Goal: Task Accomplishment & Management: Manage account settings

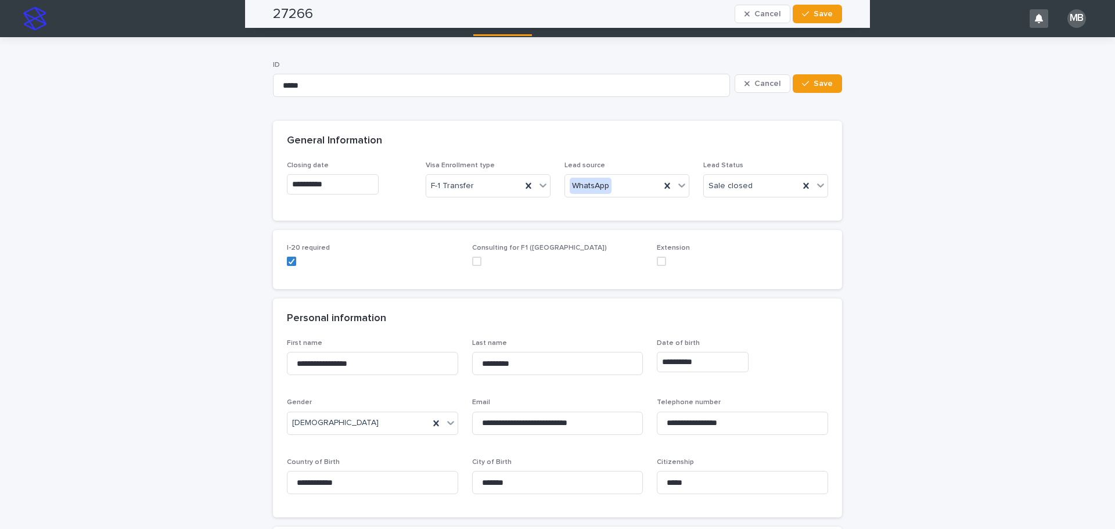
scroll to position [813, 0]
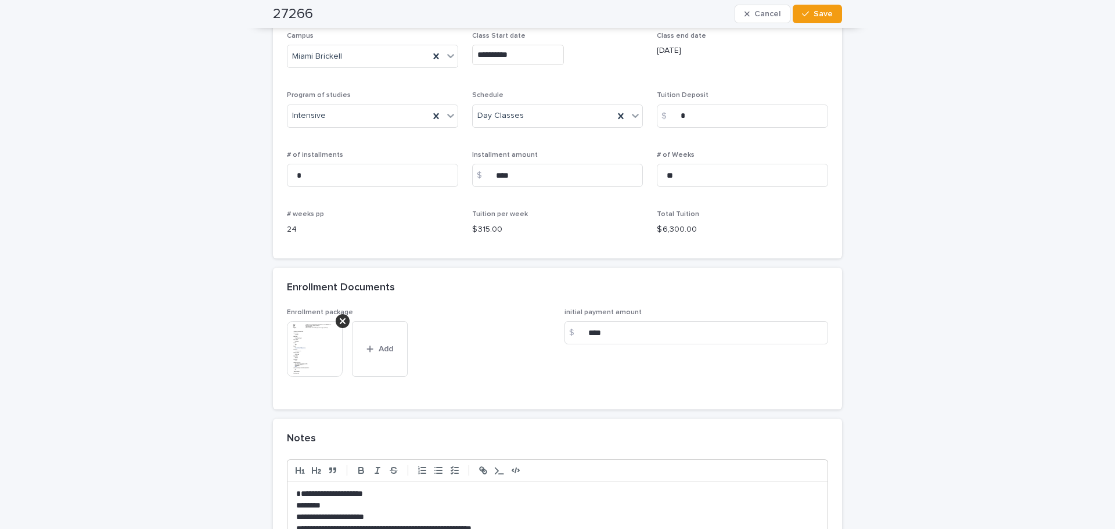
click at [318, 361] on img at bounding box center [315, 349] width 56 height 56
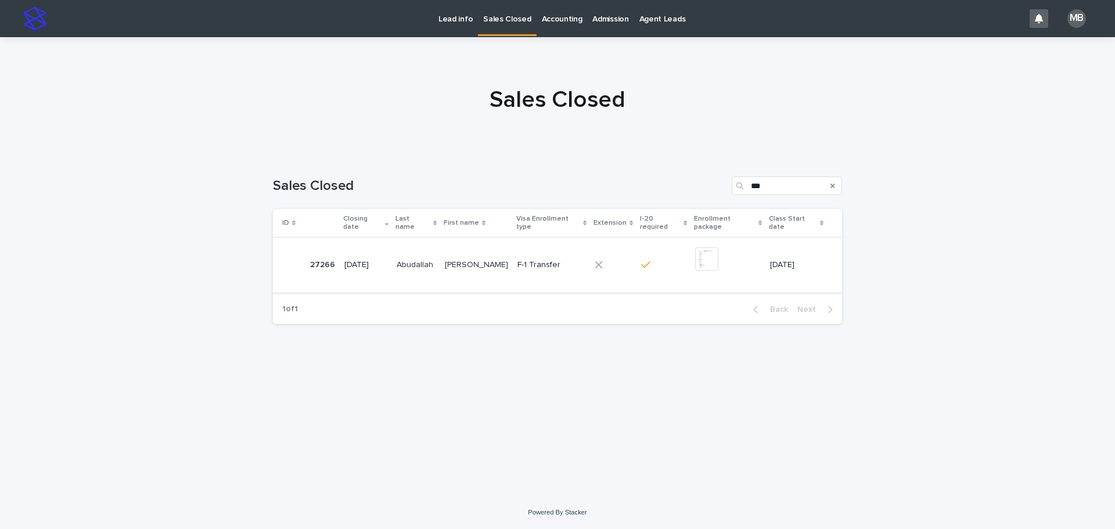
click at [705, 258] on img at bounding box center [706, 258] width 23 height 23
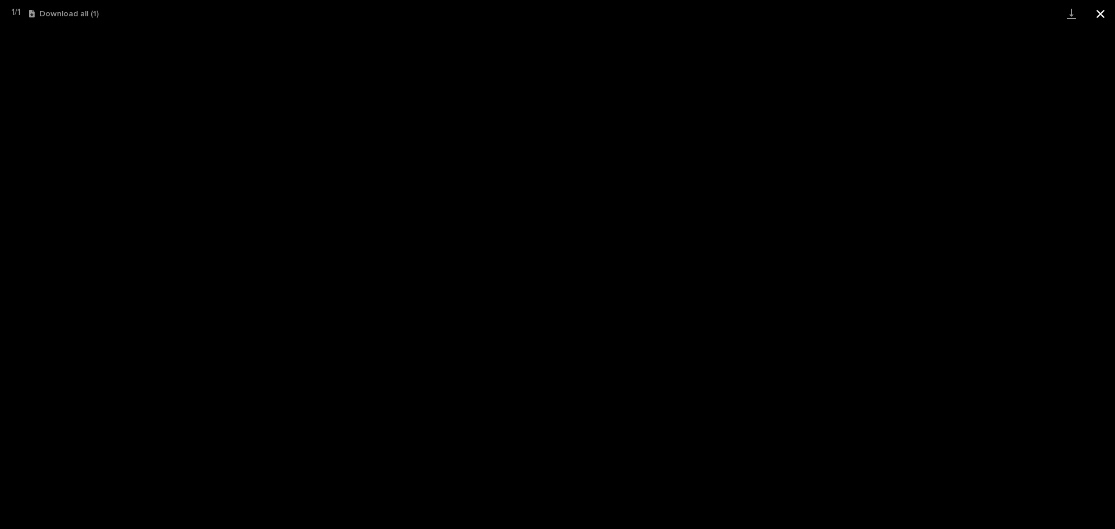
click at [1105, 10] on button "Close gallery" at bounding box center [1100, 13] width 29 height 27
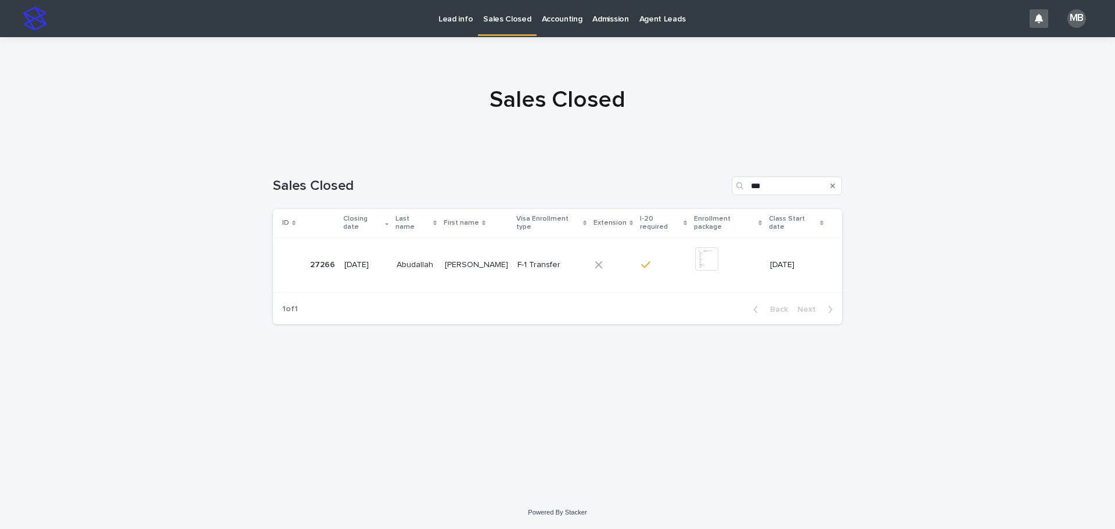
click at [599, 261] on icon at bounding box center [599, 265] width 8 height 8
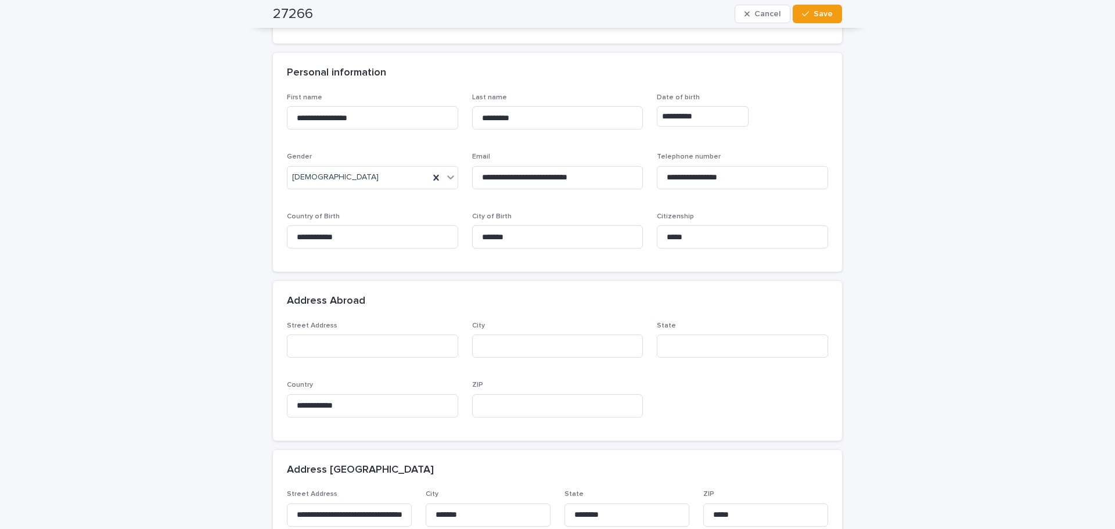
scroll to position [232, 0]
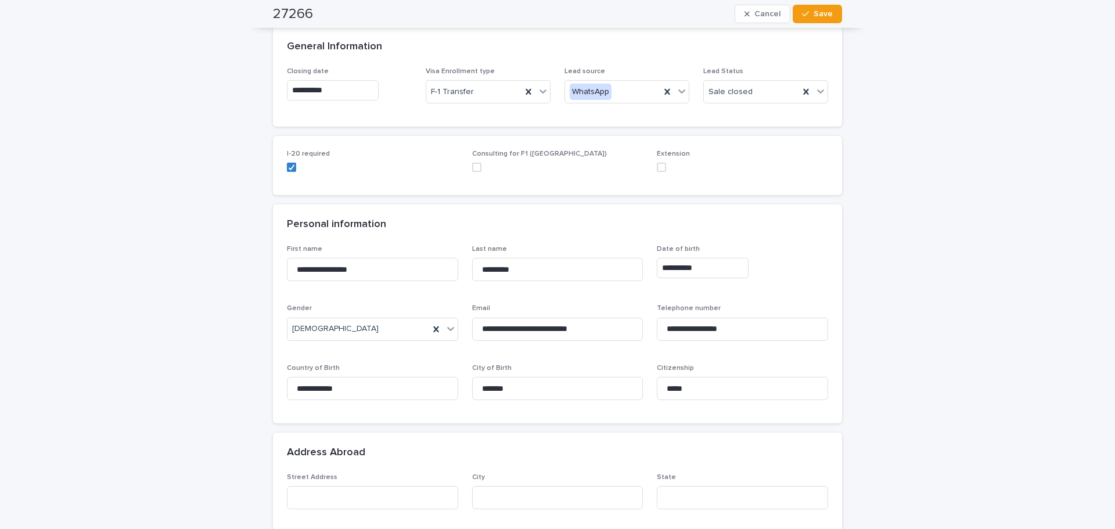
scroll to position [0, 0]
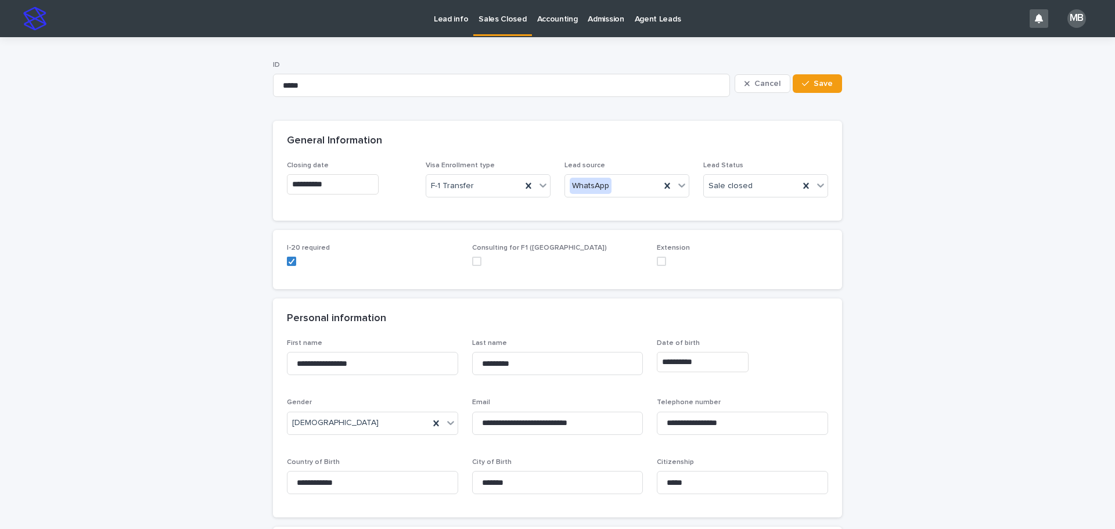
click at [441, 13] on p "Lead info" at bounding box center [451, 12] width 34 height 24
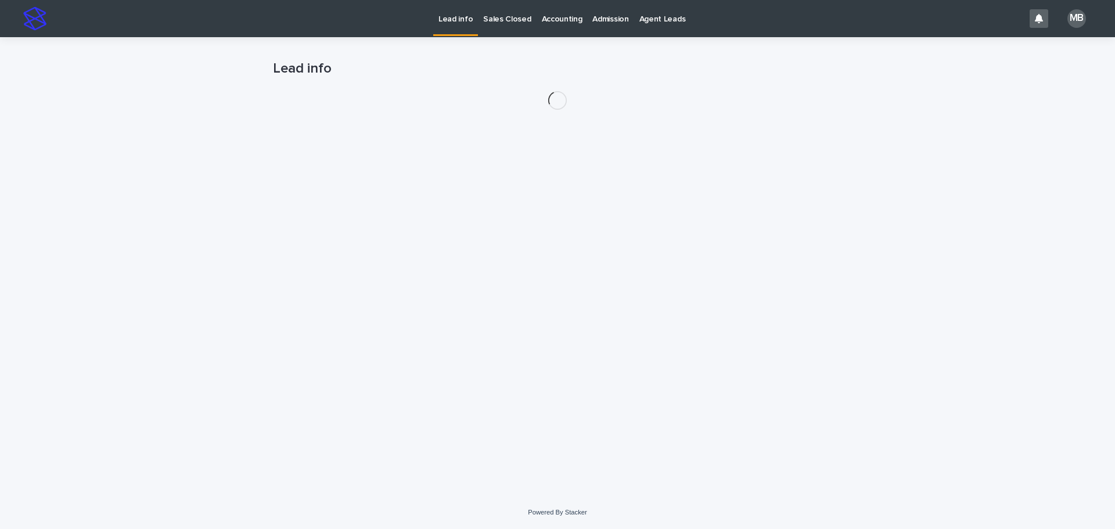
click at [190, 125] on div "Loading... Saving… Loading... Saving… Lead info" at bounding box center [557, 266] width 1115 height 459
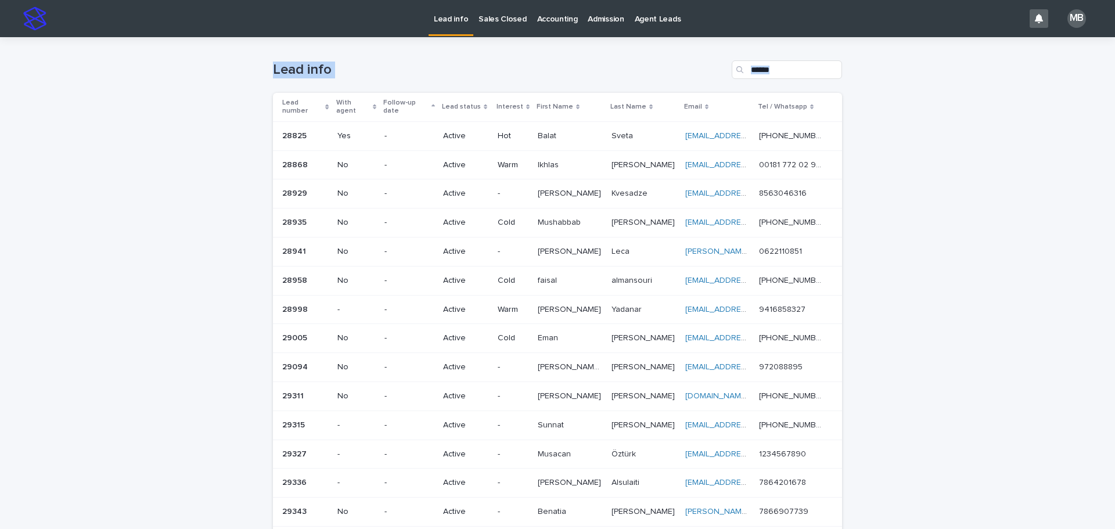
drag, startPoint x: 242, startPoint y: 67, endPoint x: 1047, endPoint y: 250, distance: 826.5
click at [1047, 250] on div "Loading... Saving… Loading... Saving… Lead info Lead number With agent Follow-u…" at bounding box center [557, 466] width 1115 height 858
click at [1042, 244] on div "Loading... Saving… Loading... Saving… Lead info Lead number With agent Follow-u…" at bounding box center [557, 466] width 1115 height 858
click at [487, 15] on p "Sales Closed" at bounding box center [502, 12] width 48 height 24
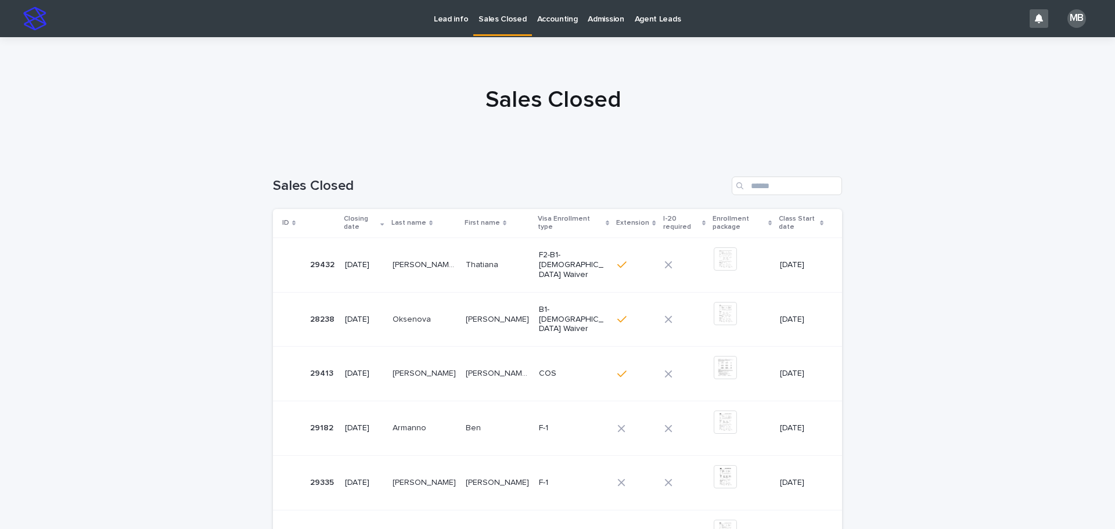
click at [455, 11] on p "Lead info" at bounding box center [451, 12] width 34 height 24
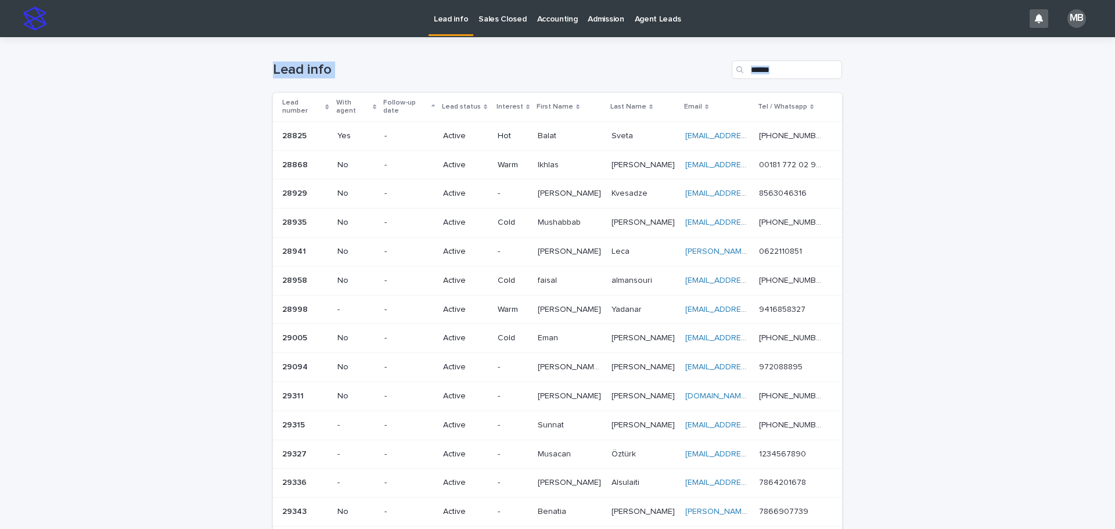
drag, startPoint x: 272, startPoint y: 45, endPoint x: 1059, endPoint y: 247, distance: 812.7
click at [1060, 248] on div "Loading... Saving… Loading... Saving… Lead info Lead number With agent Follow-u…" at bounding box center [557, 466] width 1115 height 858
click at [1014, 239] on div "Loading... Saving… Loading... Saving… Lead info Lead number With agent Follow-u…" at bounding box center [557, 466] width 1115 height 858
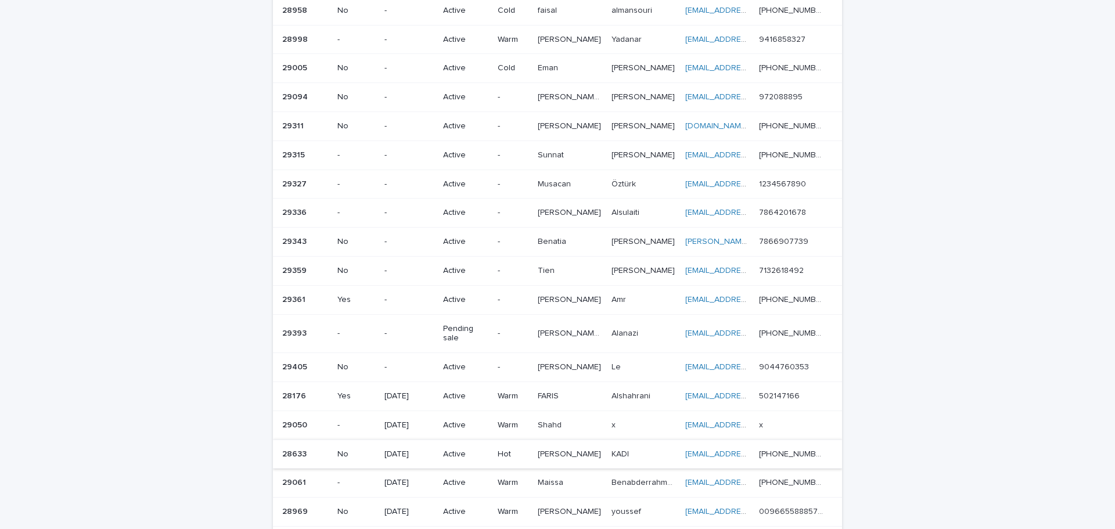
scroll to position [348, 0]
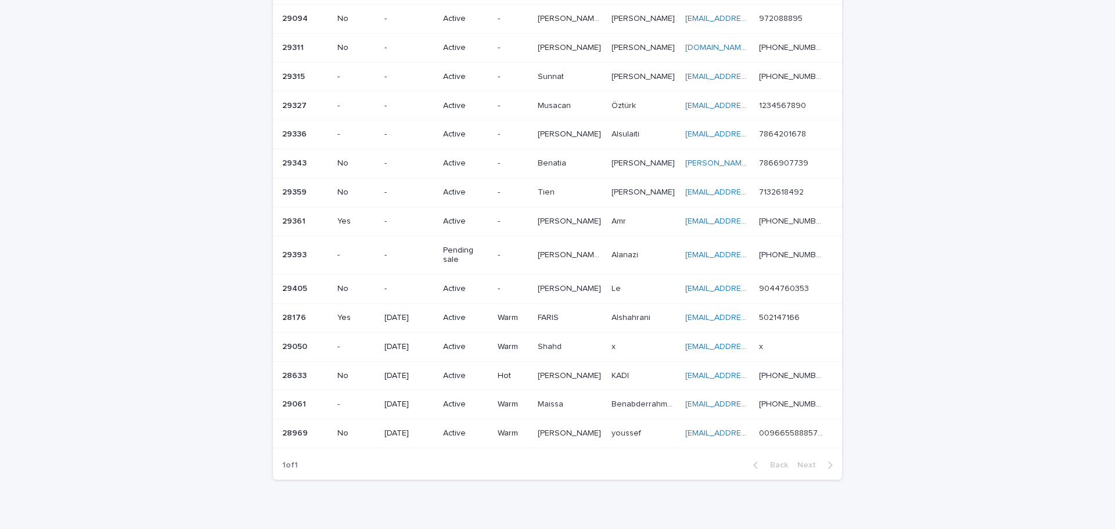
click at [487, 246] on p "Pending sale" at bounding box center [465, 256] width 45 height 20
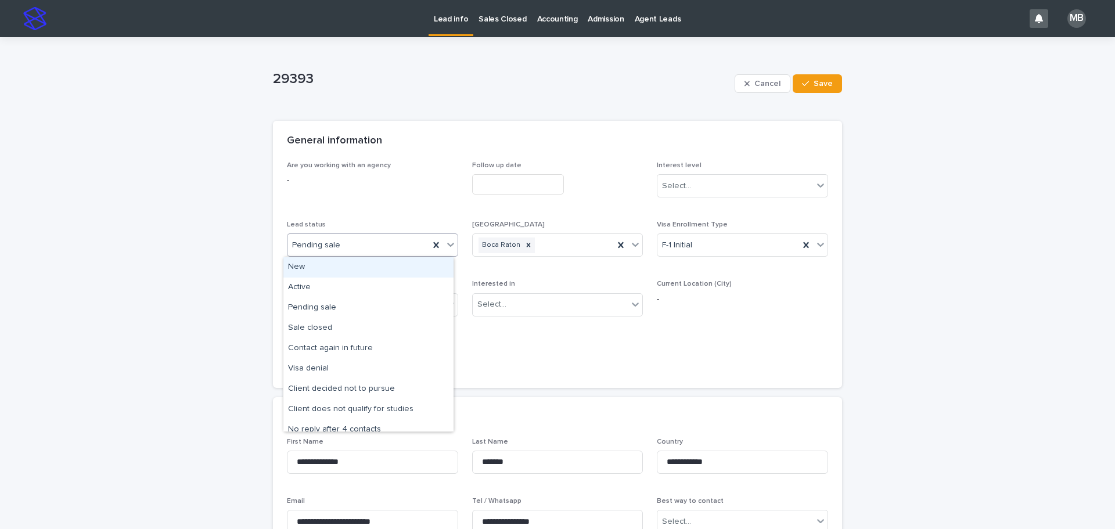
click at [447, 244] on icon at bounding box center [450, 245] width 7 height 4
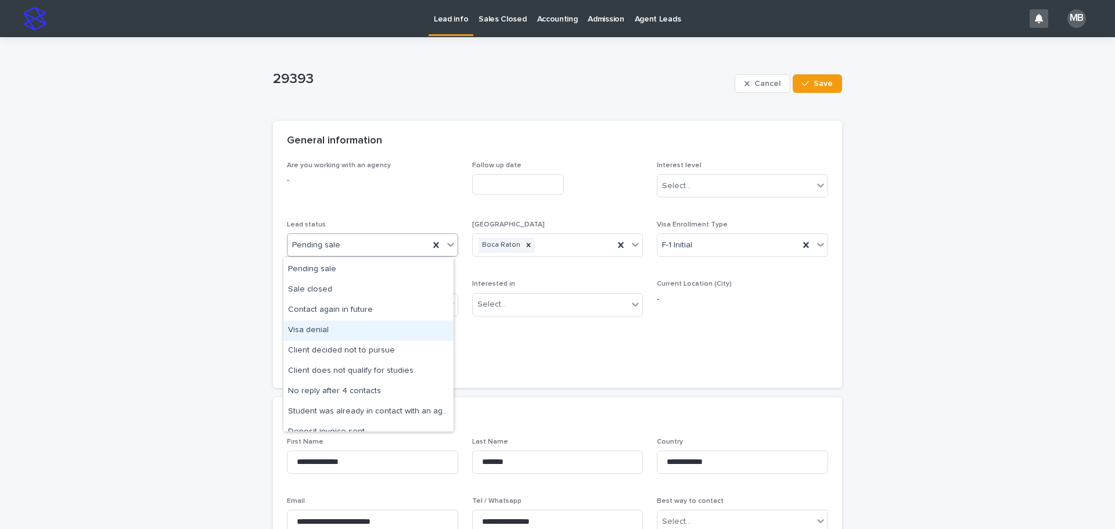
scroll to position [58, 0]
click at [386, 333] on div "Client decided not to pursue" at bounding box center [368, 331] width 170 height 20
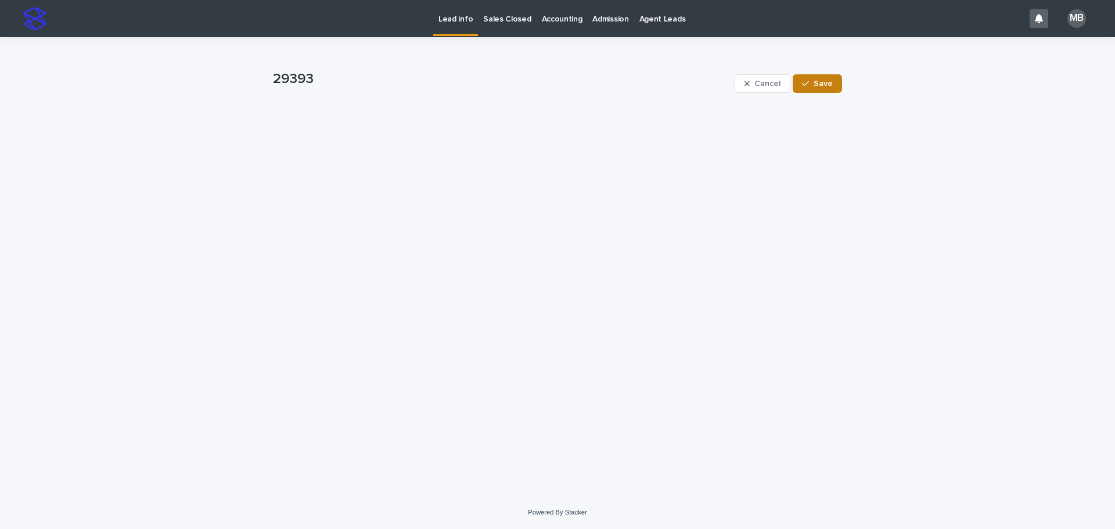
click at [817, 89] on button "Save" at bounding box center [817, 83] width 49 height 19
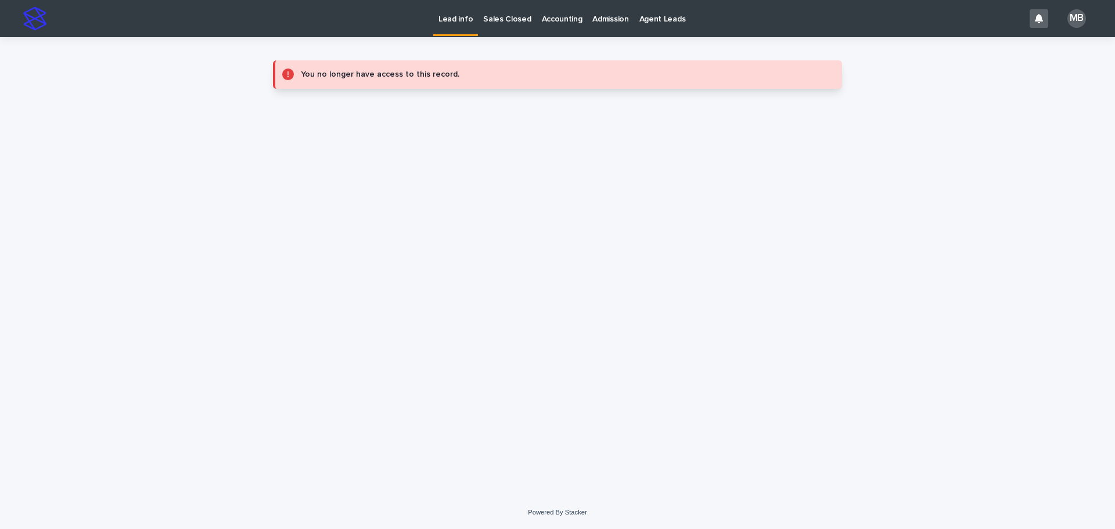
click at [460, 29] on link "Lead info" at bounding box center [455, 17] width 45 height 34
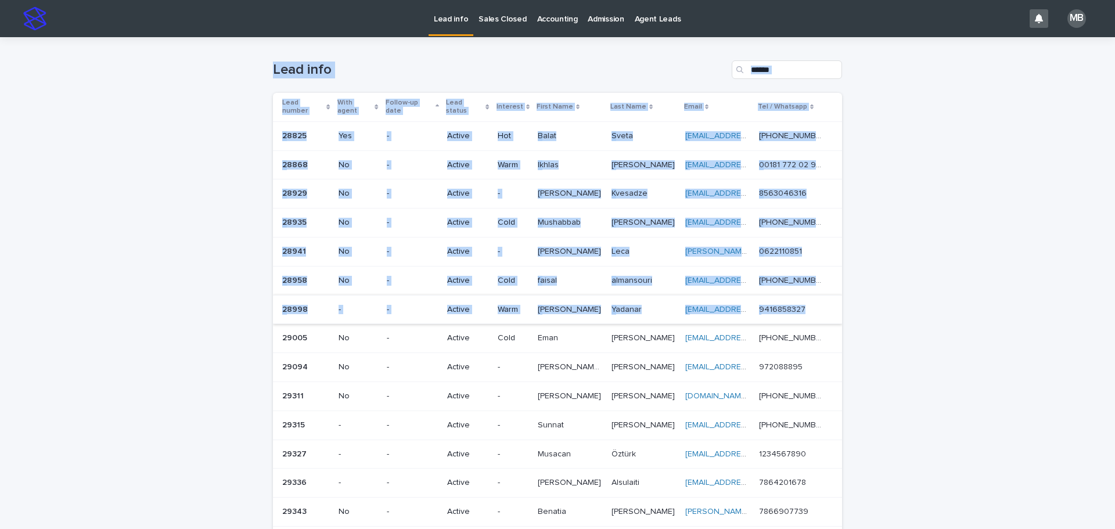
drag, startPoint x: 595, startPoint y: 224, endPoint x: 831, endPoint y: 309, distance: 251.4
click at [830, 312] on div "Loading... Saving… Loading... Saving… Lead info Lead number With agent Follow-u…" at bounding box center [557, 446] width 1115 height 819
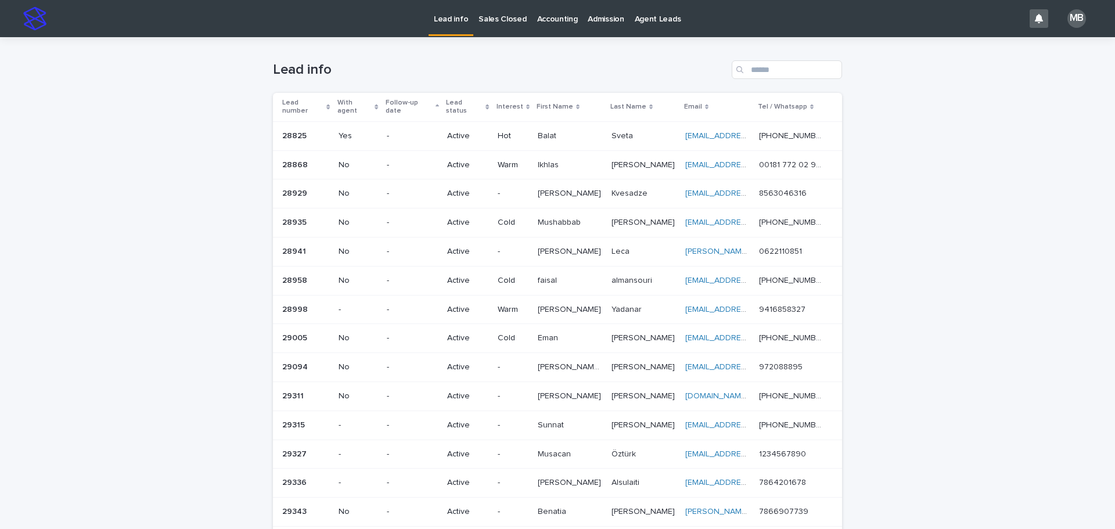
click at [908, 308] on div "Loading... Saving… Loading... Saving… Lead info Lead number With agent Follow-u…" at bounding box center [557, 446] width 1115 height 819
click at [512, 20] on p "Sales Closed" at bounding box center [502, 12] width 48 height 24
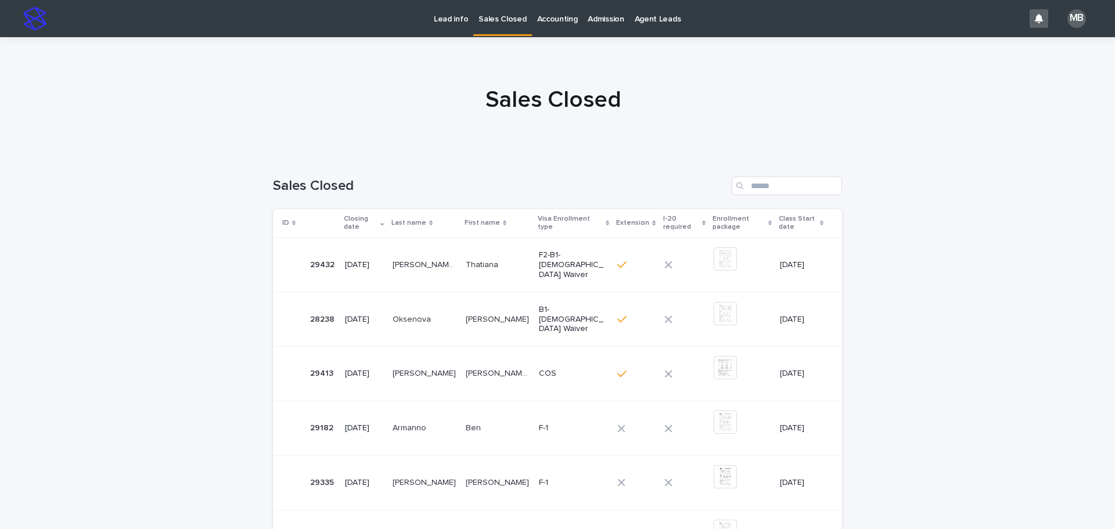
click at [69, 219] on div "Loading... Saving… Loading... Saving… Sales Closed ID Closing date Last name Fi…" at bounding box center [557, 517] width 1115 height 728
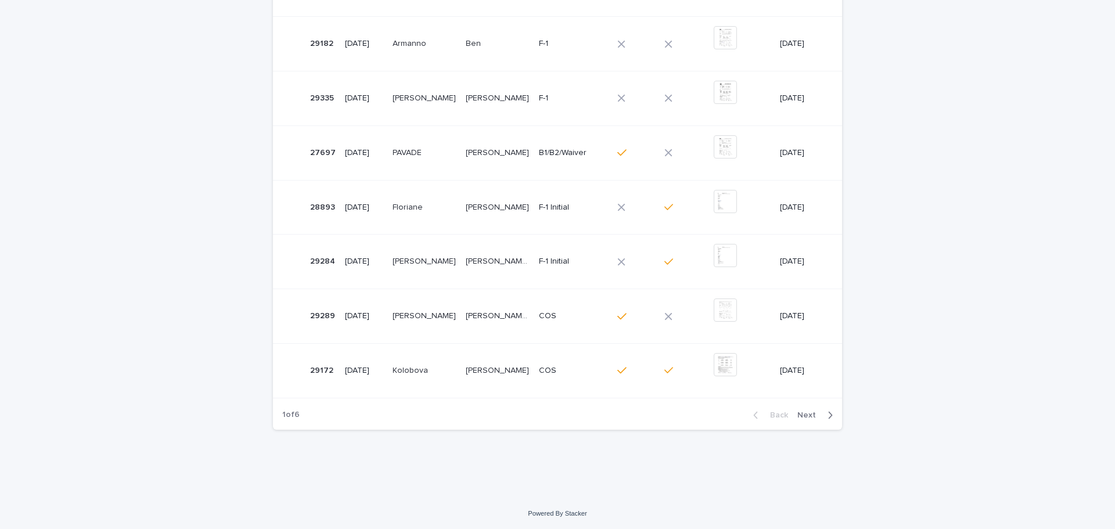
scroll to position [386, 0]
click at [811, 419] on div "Back Next" at bounding box center [793, 413] width 98 height 29
click at [805, 412] on span "Next" at bounding box center [810, 414] width 26 height 8
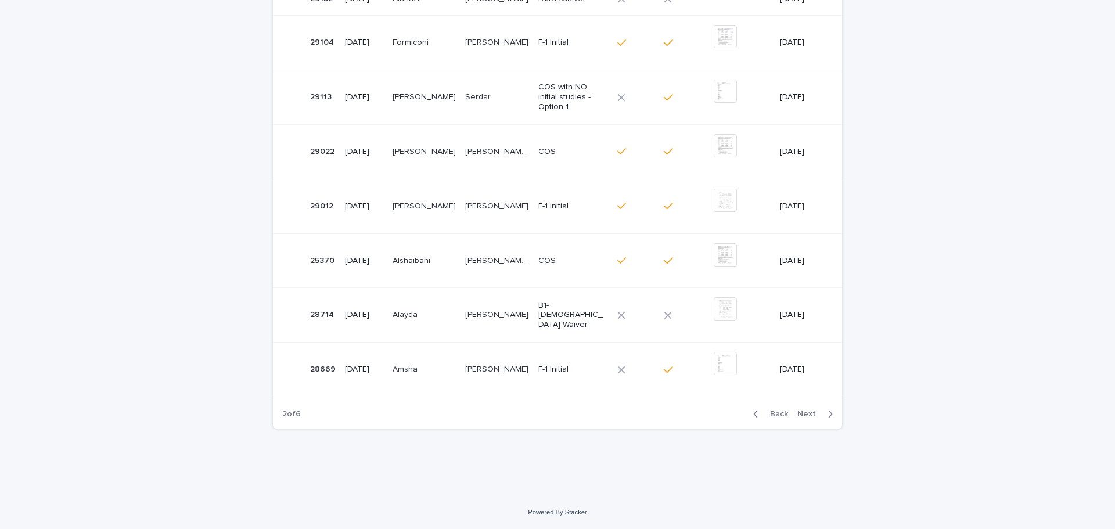
scroll to position [364, 0]
click at [805, 412] on span "Next" at bounding box center [810, 414] width 26 height 8
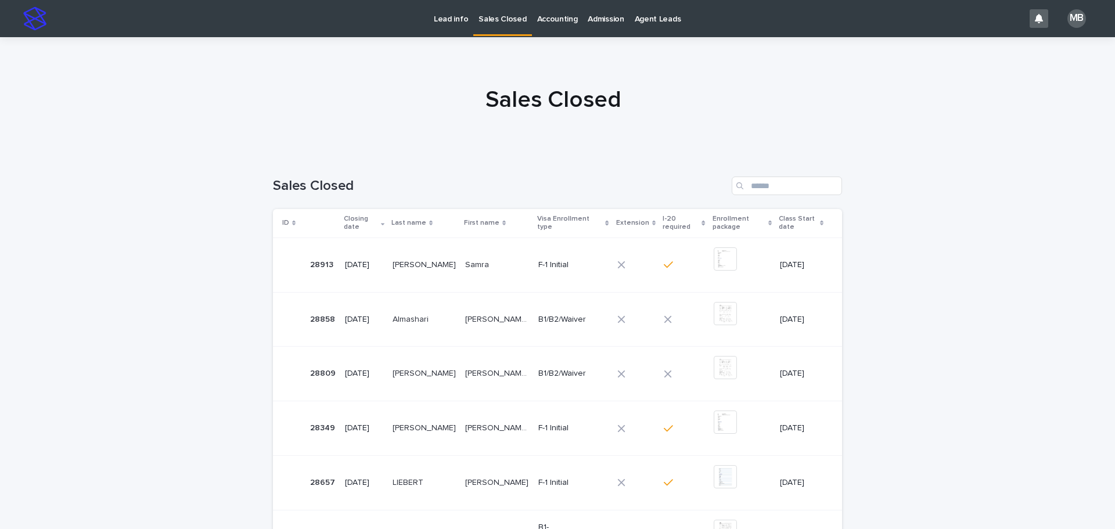
click at [446, 30] on link "Lead info" at bounding box center [450, 18] width 45 height 36
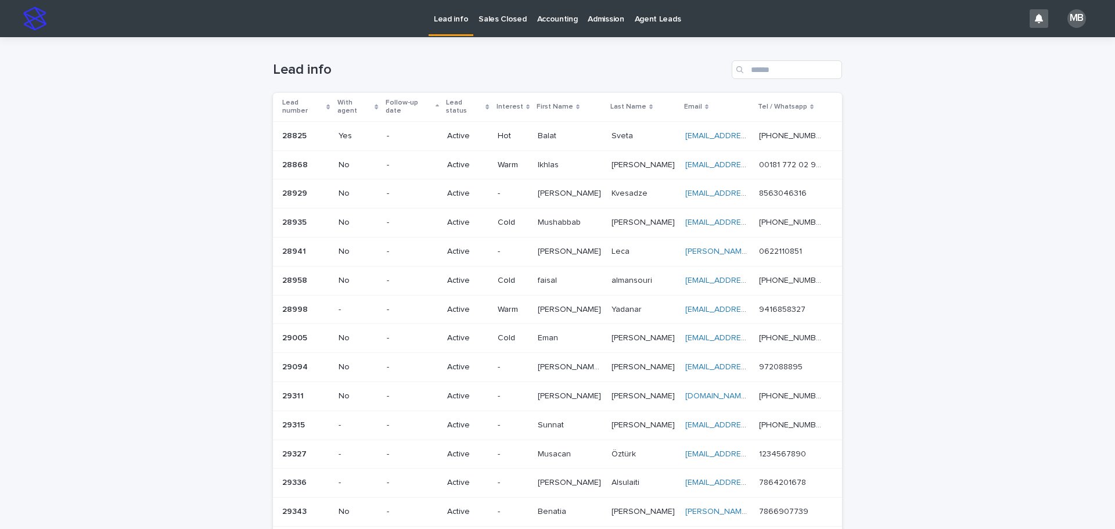
drag, startPoint x: 1114, startPoint y: 500, endPoint x: 1087, endPoint y: 465, distance: 44.7
click at [1114, 498] on div "Lead info Sales Closed Accounting Admission Agent Leads MB Loading... Saving… L…" at bounding box center [557, 264] width 1115 height 529
click at [1080, 446] on div "Loading... Saving… Loading... Saving… Lead info Lead number With agent Follow-u…" at bounding box center [557, 446] width 1115 height 819
click at [534, 188] on td "[PERSON_NAME] [PERSON_NAME]" at bounding box center [570, 193] width 74 height 29
click at [202, 125] on div "Loading... Saving… Loading... Saving… Lead info Lead number With agent Follow-u…" at bounding box center [557, 446] width 1115 height 819
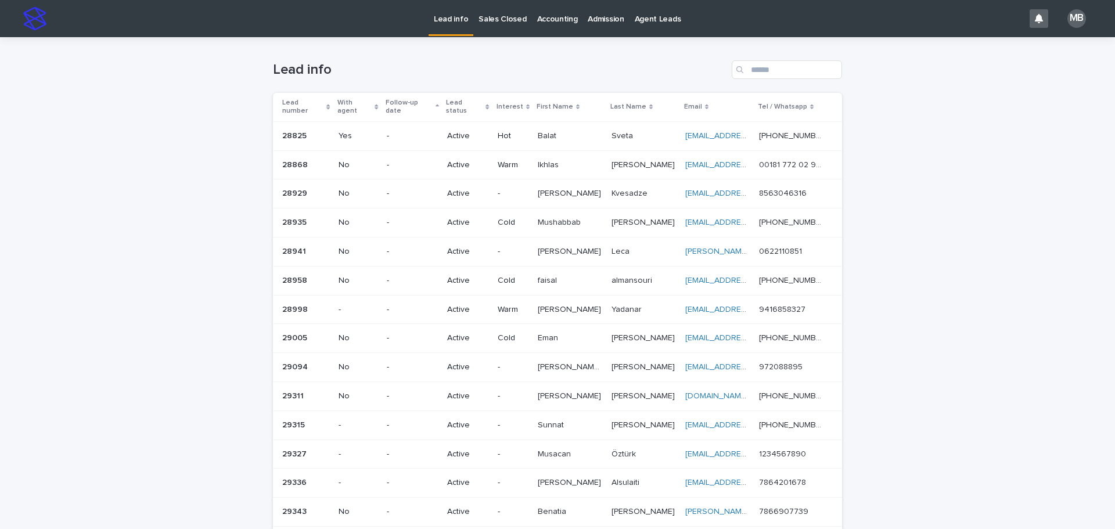
click at [509, 24] on link "Sales Closed" at bounding box center [502, 18] width 58 height 36
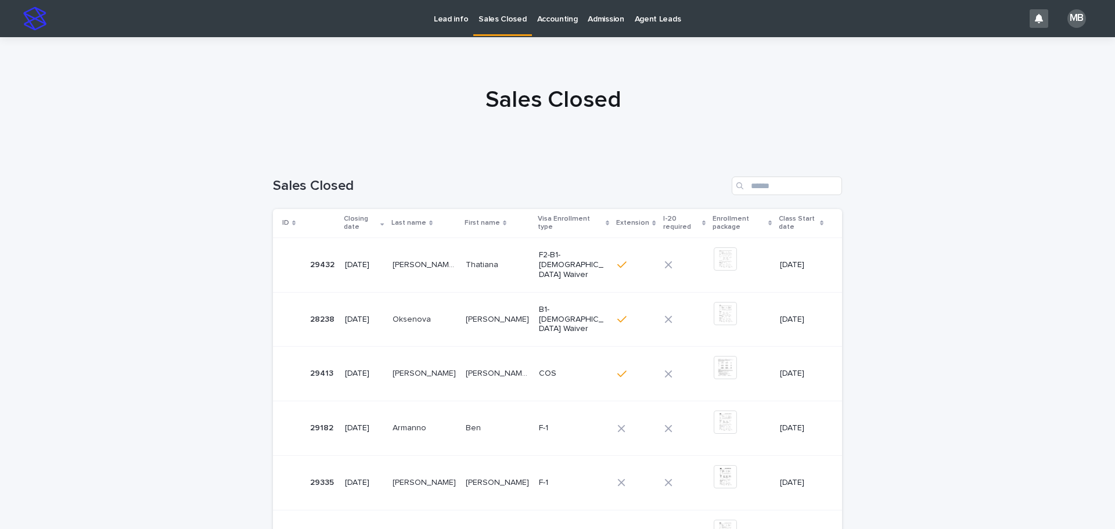
click at [449, 21] on p "Lead info" at bounding box center [451, 12] width 34 height 24
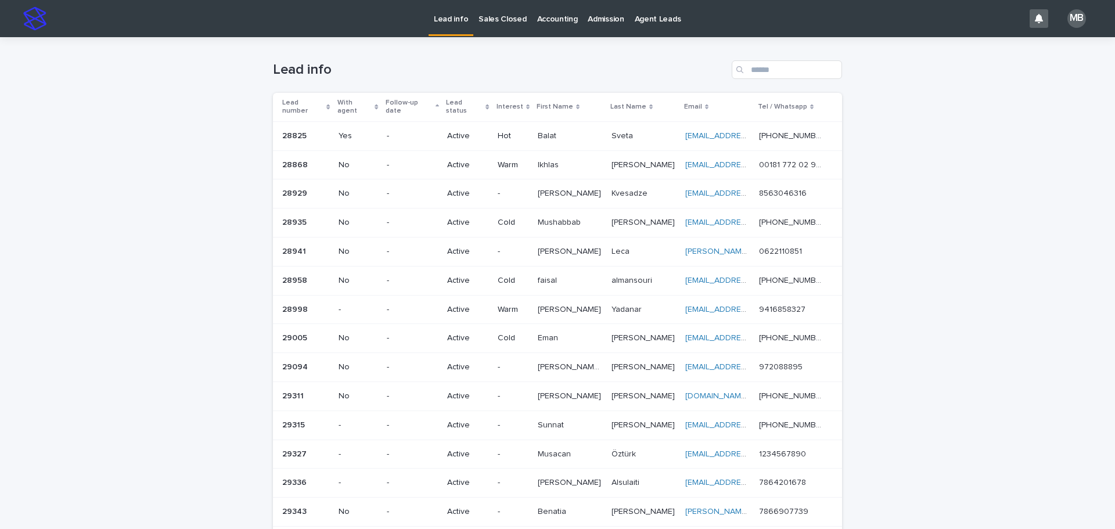
click at [916, 243] on div "Loading... Saving… Loading... Saving… Lead info Lead number With agent Follow-u…" at bounding box center [557, 446] width 1115 height 819
click at [491, 19] on p "Sales Closed" at bounding box center [502, 12] width 48 height 24
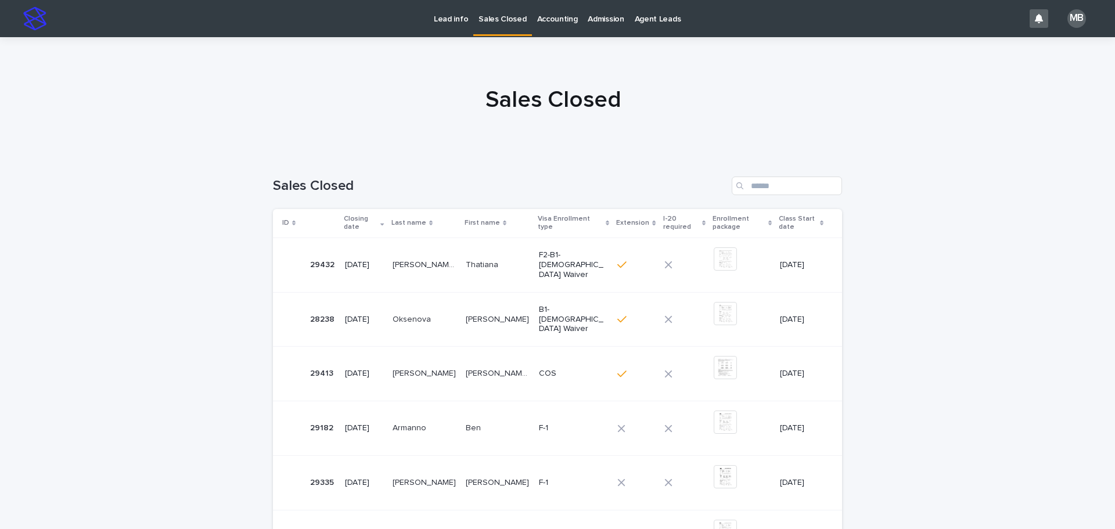
click at [986, 322] on div "Loading... Saving… Loading... Saving… Sales Closed ID Closing date Last name Fi…" at bounding box center [557, 517] width 1115 height 728
click at [450, 18] on p "Lead info" at bounding box center [451, 12] width 34 height 24
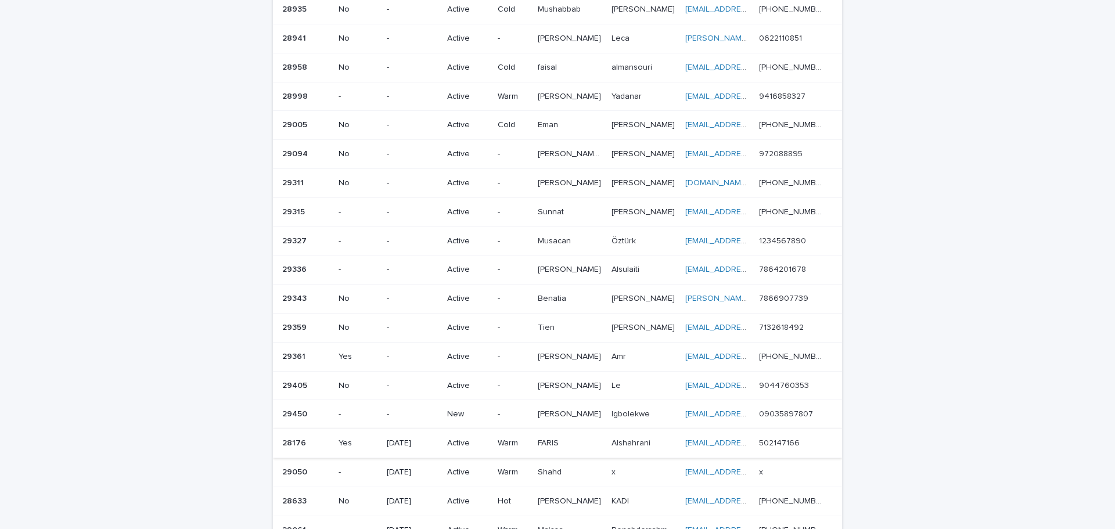
scroll to position [290, 0]
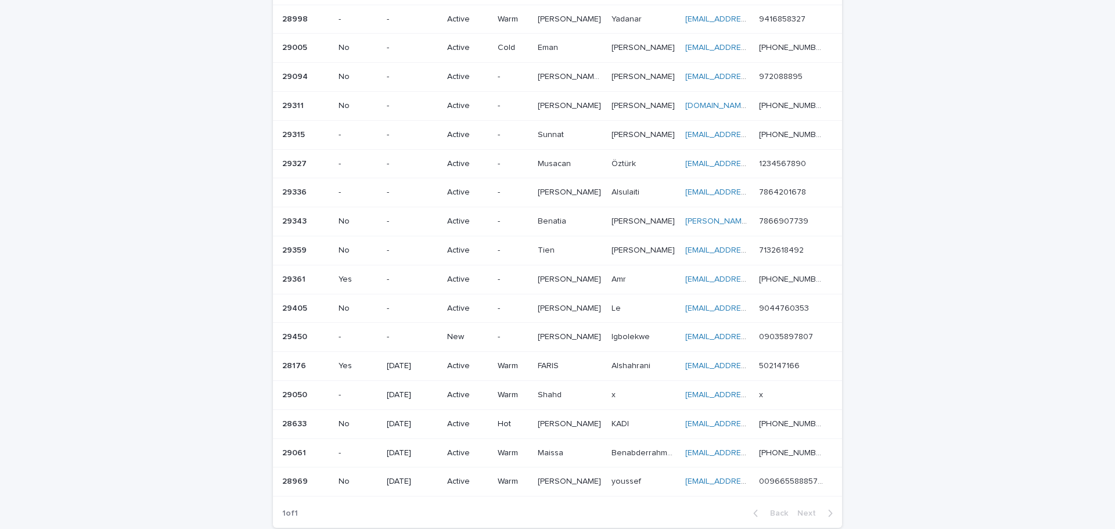
click at [415, 332] on p "-" at bounding box center [412, 337] width 51 height 10
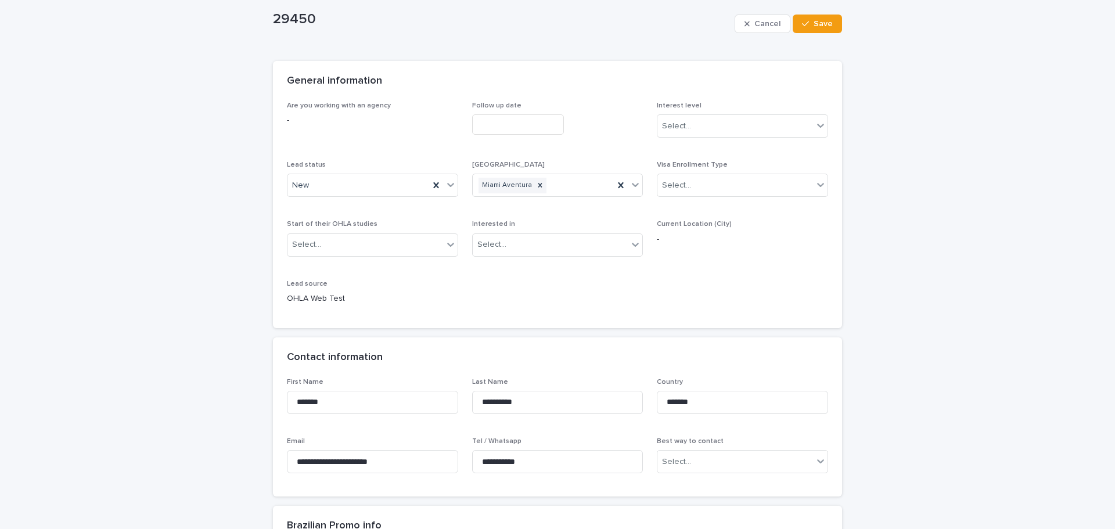
scroll to position [116, 0]
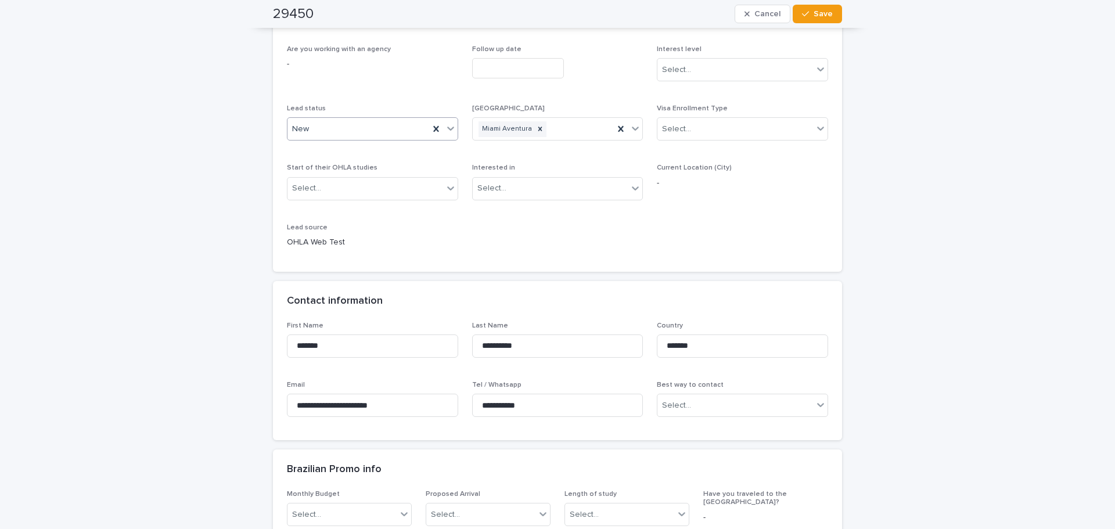
click at [453, 137] on div "New" at bounding box center [372, 128] width 171 height 23
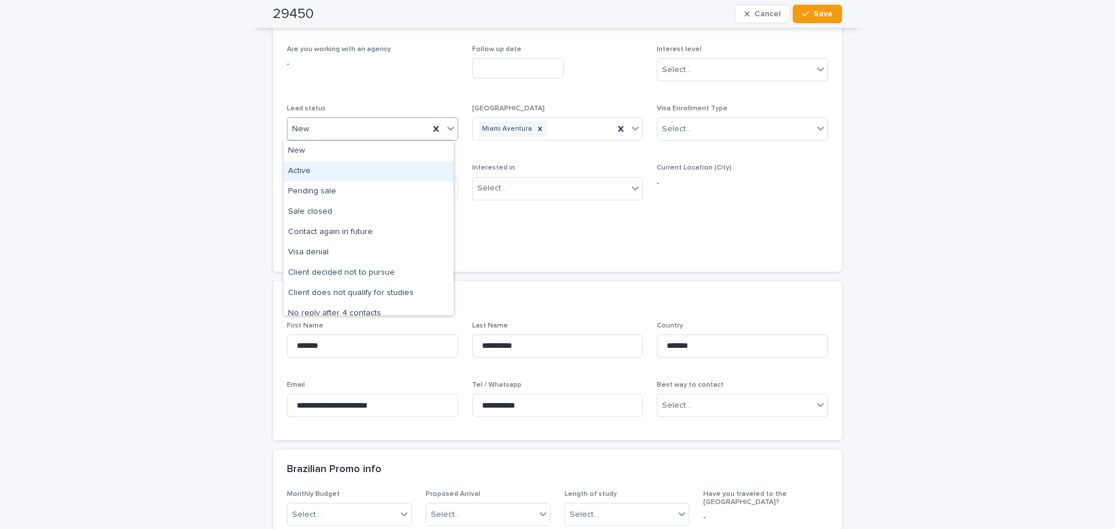
click at [397, 176] on div "Active" at bounding box center [368, 171] width 170 height 20
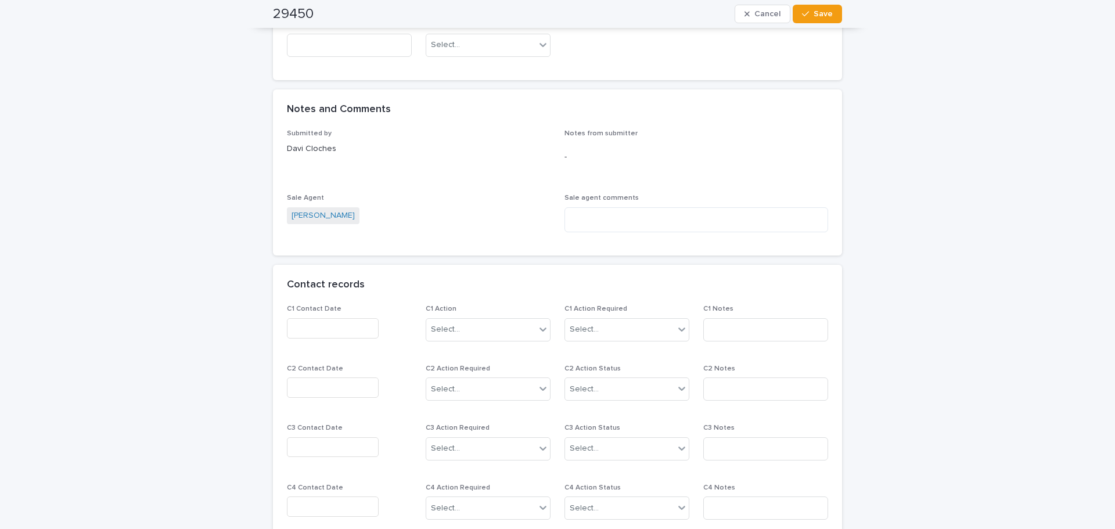
scroll to position [755, 0]
click at [348, 319] on input "text" at bounding box center [333, 328] width 92 height 20
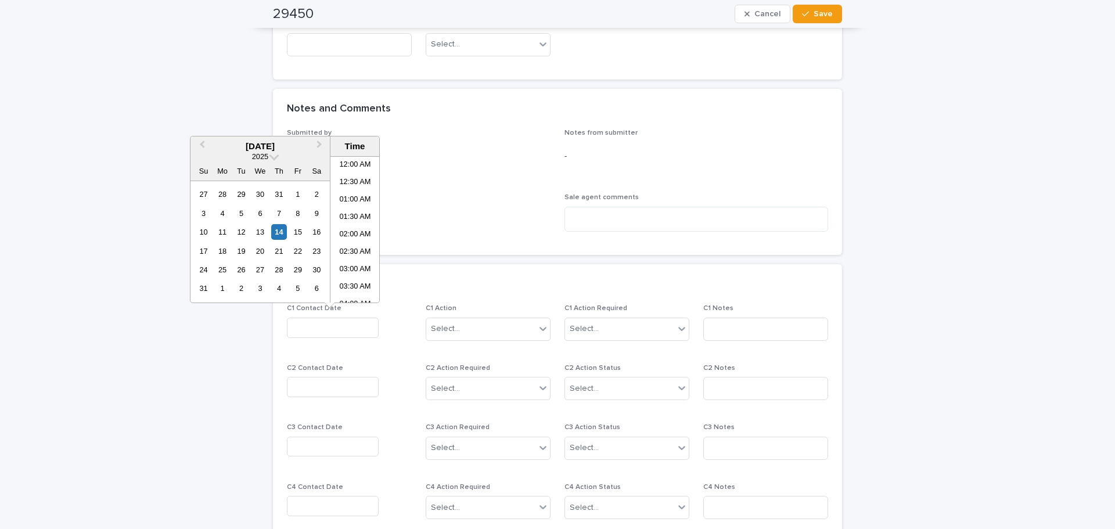
scroll to position [598, 0]
click at [280, 231] on div "14" at bounding box center [279, 232] width 16 height 16
click at [344, 231] on li "07:00 PM" at bounding box center [354, 229] width 49 height 17
type input "**********"
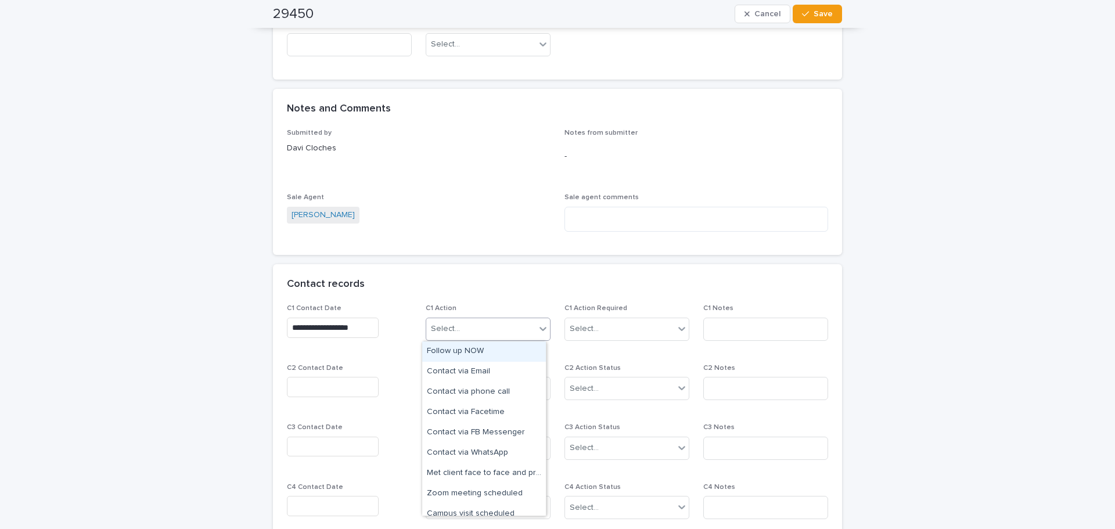
click at [510, 325] on div "Select..." at bounding box center [480, 328] width 109 height 19
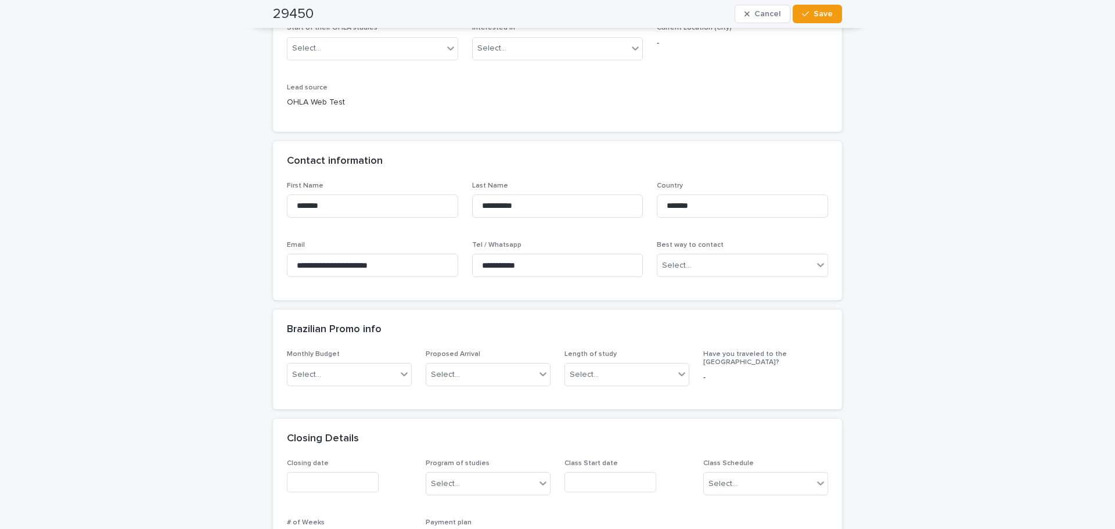
scroll to position [240, 0]
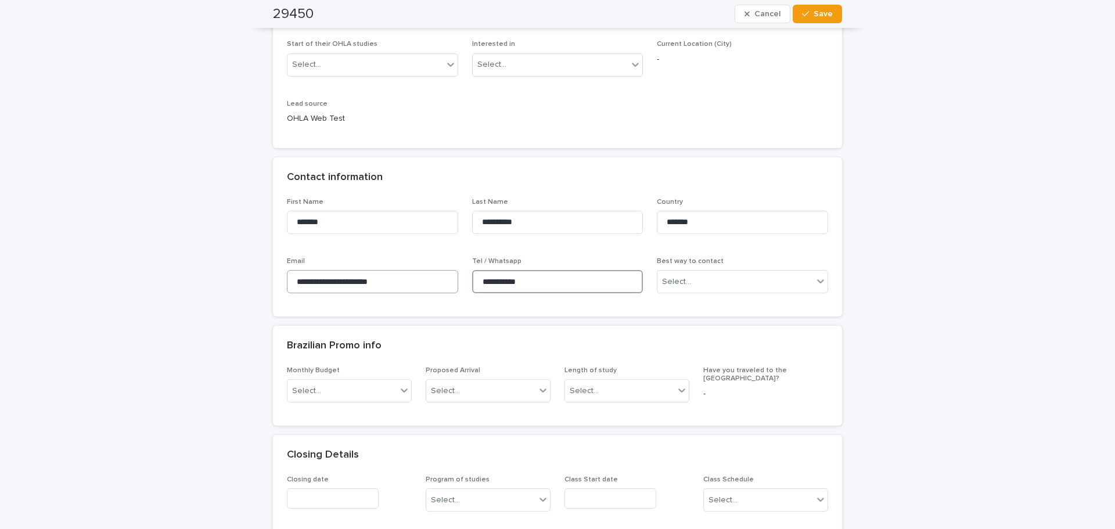
drag, startPoint x: 545, startPoint y: 281, endPoint x: 448, endPoint y: 281, distance: 96.4
click at [411, 281] on div "**********" at bounding box center [557, 250] width 541 height 105
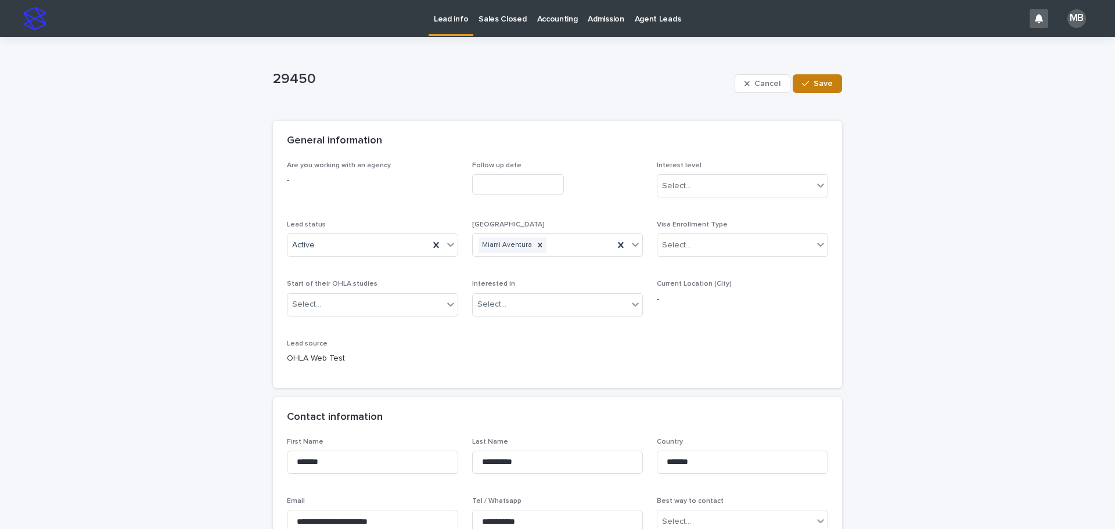
click at [813, 80] on span "Save" at bounding box center [822, 84] width 19 height 8
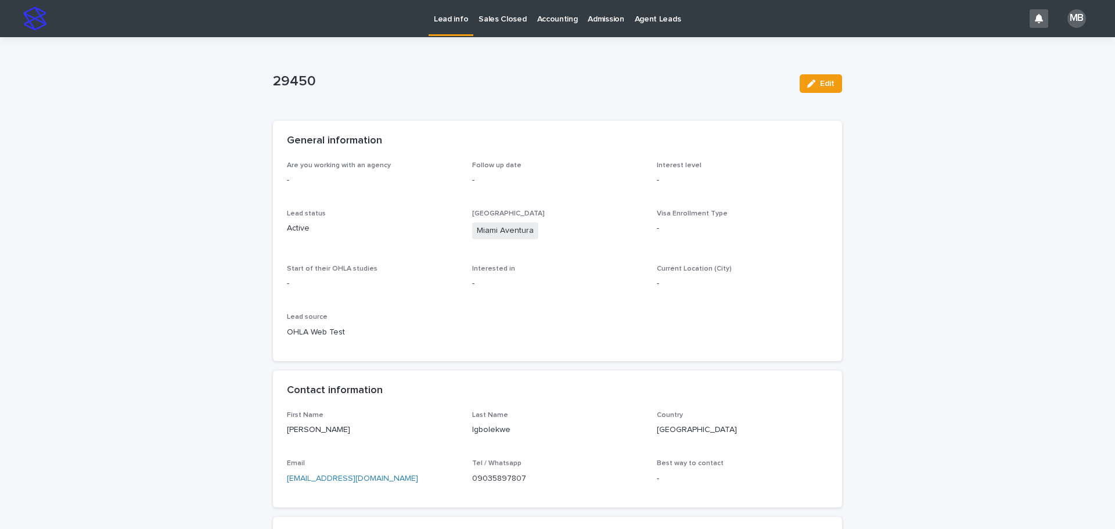
click at [463, 14] on p "Lead info" at bounding box center [451, 12] width 34 height 24
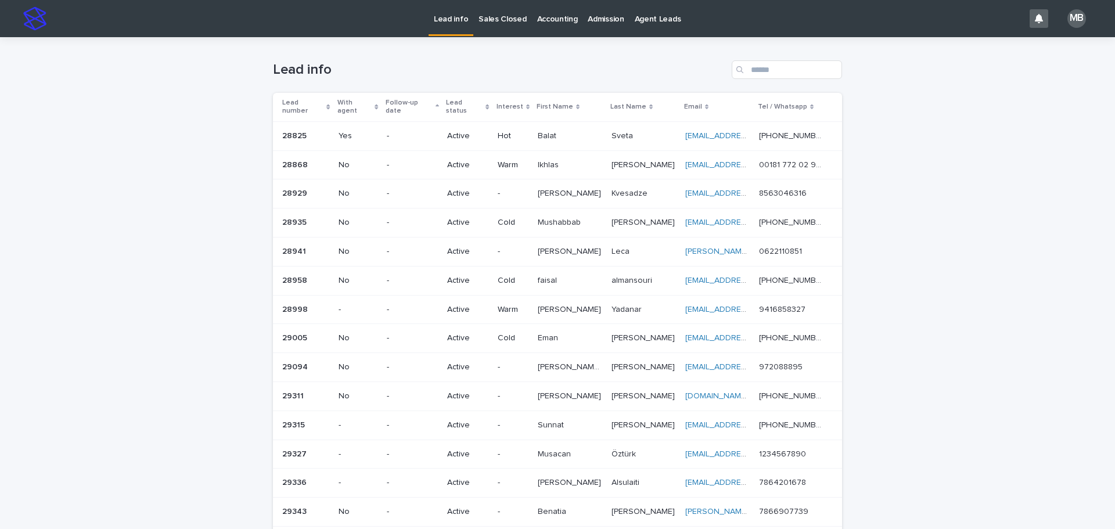
click at [489, 98] on div "Lead status" at bounding box center [468, 106] width 44 height 21
click at [87, 175] on div "Loading... Saving… Loading... Saving… Lead info Lead number With agent Follow-u…" at bounding box center [557, 461] width 1115 height 848
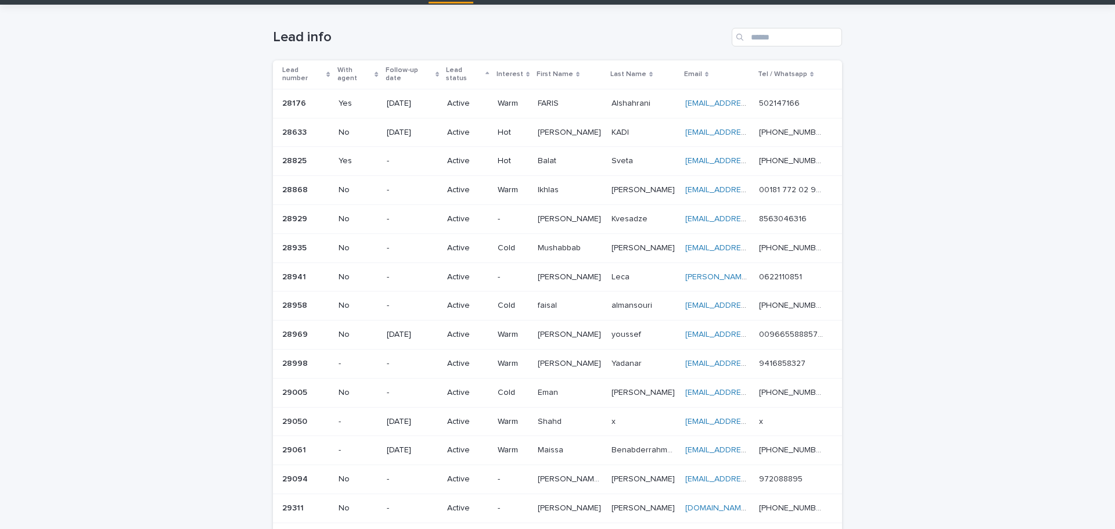
scroll to position [116, 0]
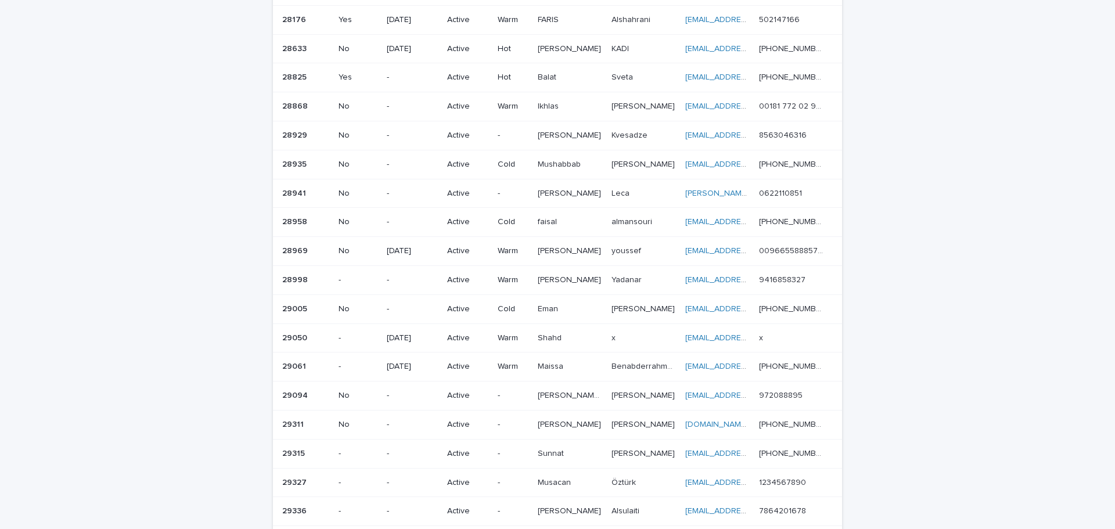
click at [453, 275] on p "Active" at bounding box center [467, 280] width 41 height 10
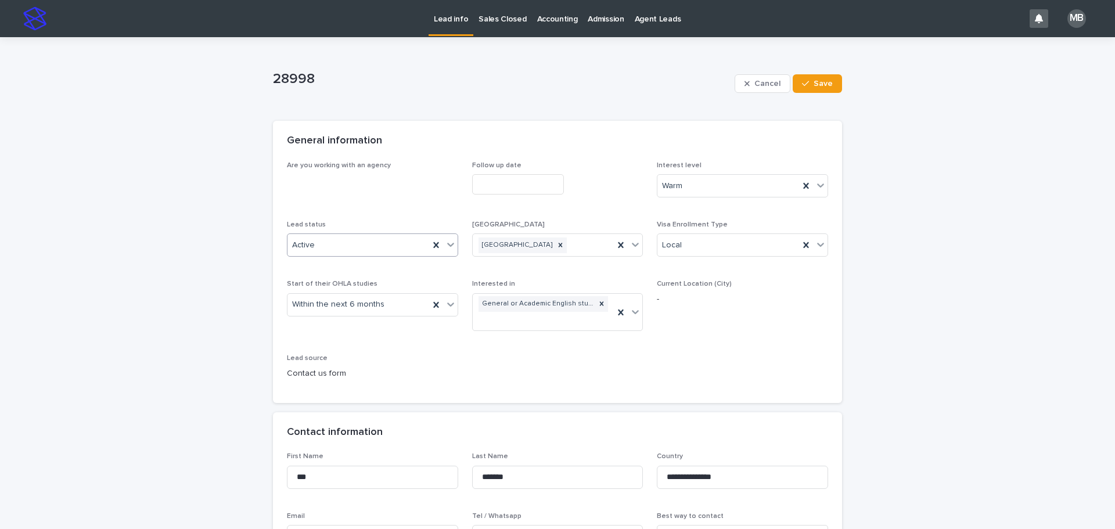
click at [448, 244] on icon at bounding box center [450, 245] width 7 height 4
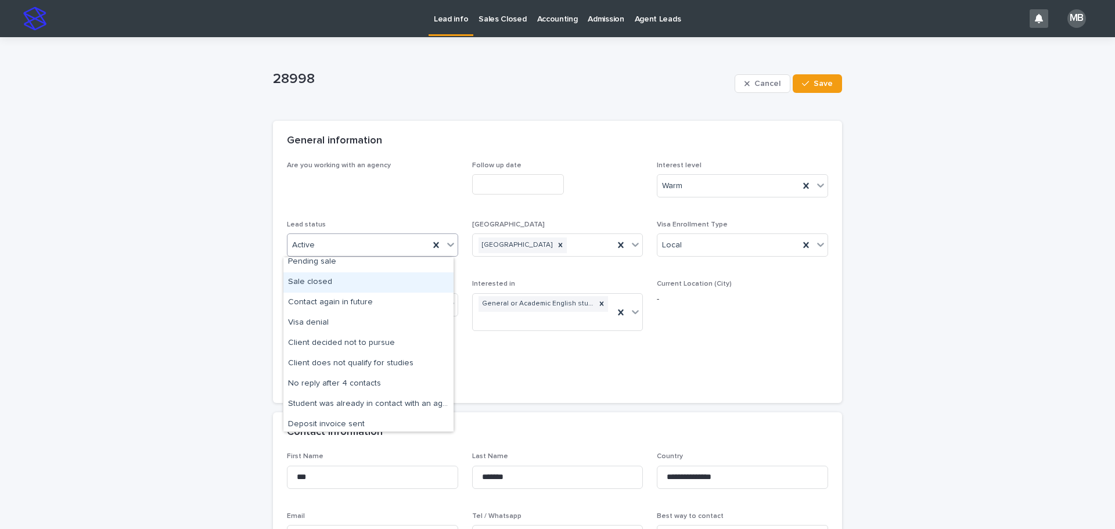
scroll to position [58, 0]
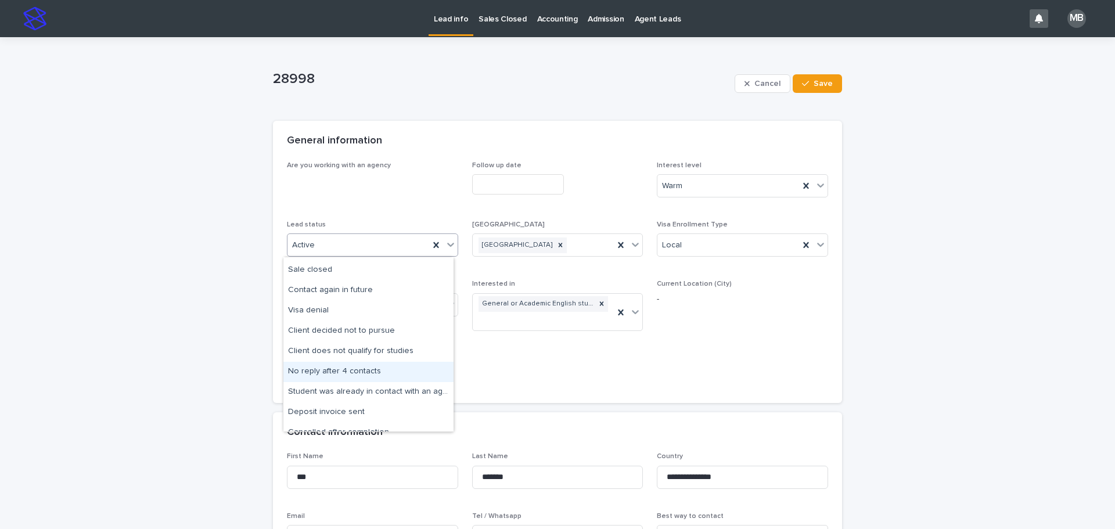
click at [379, 369] on div "No reply after 4 contacts" at bounding box center [368, 372] width 170 height 20
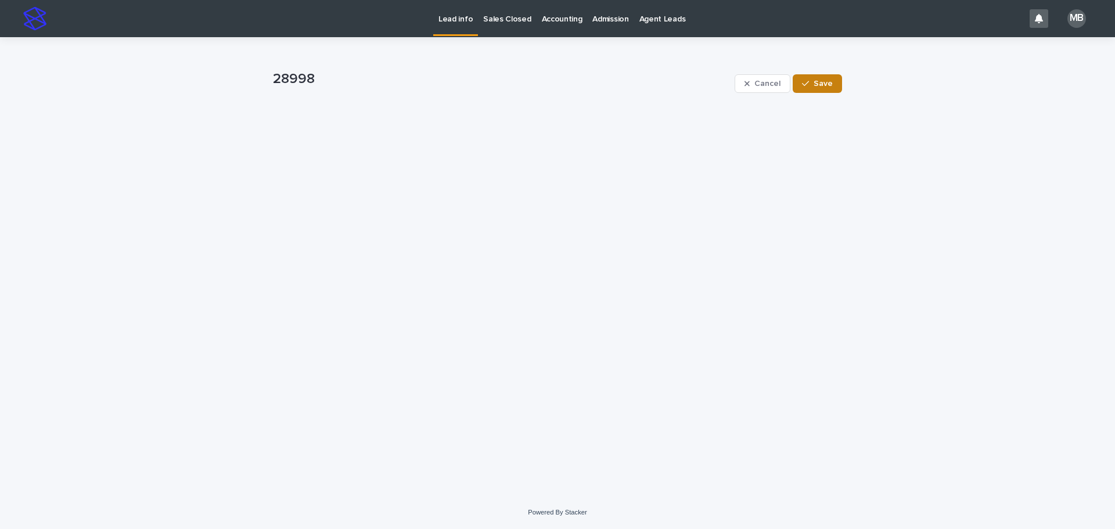
click at [820, 92] on button "Save" at bounding box center [817, 83] width 49 height 19
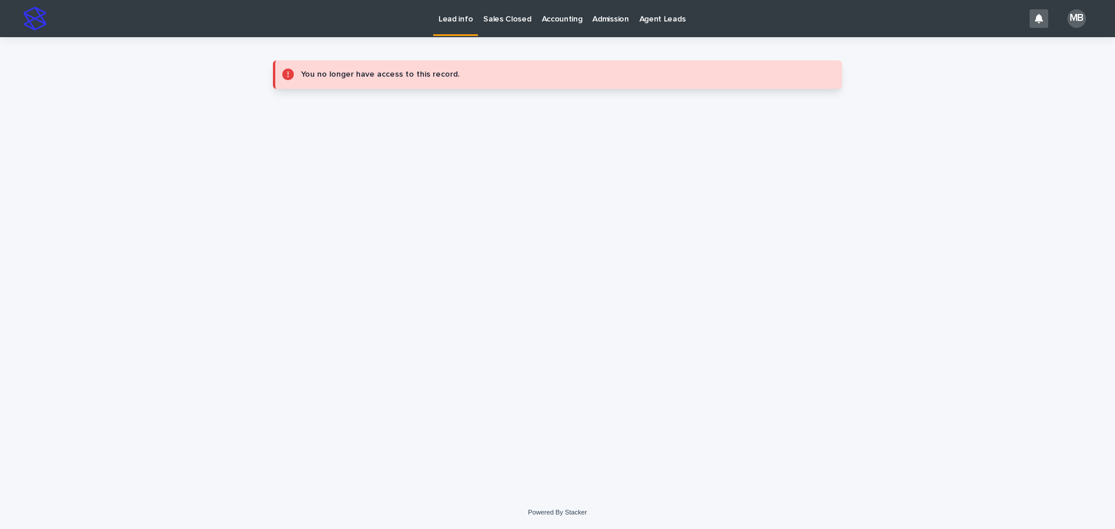
click at [454, 23] on p "Lead info" at bounding box center [455, 12] width 34 height 24
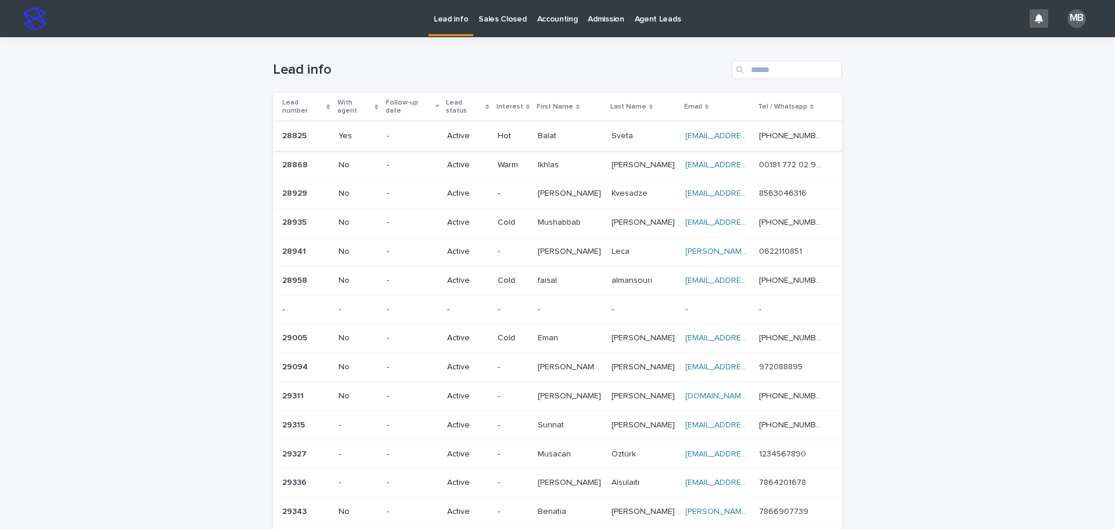
click at [161, 183] on div "Loading... Saving… Loading... Saving… Lead info Lead number With agent Follow-u…" at bounding box center [557, 461] width 1115 height 848
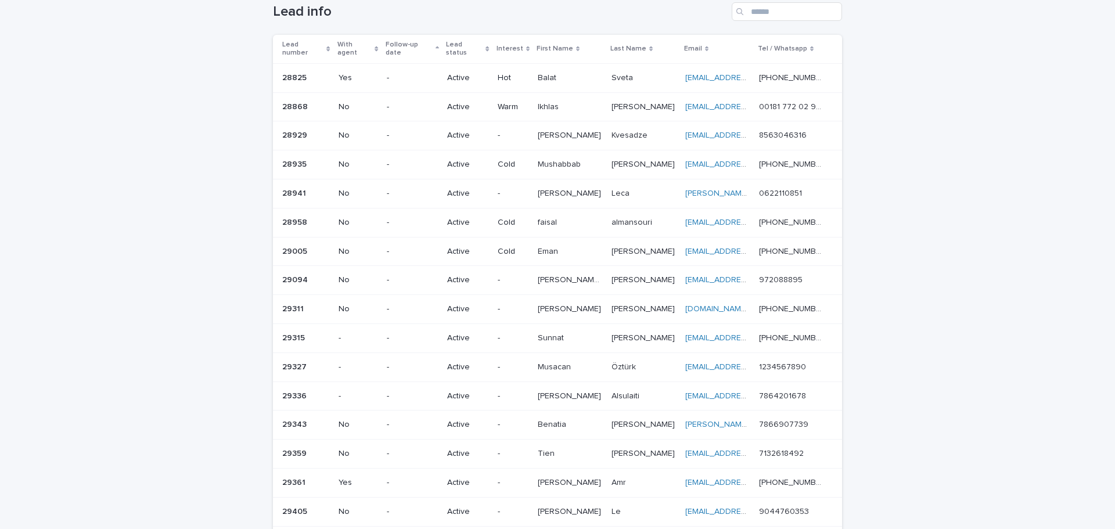
scroll to position [116, 0]
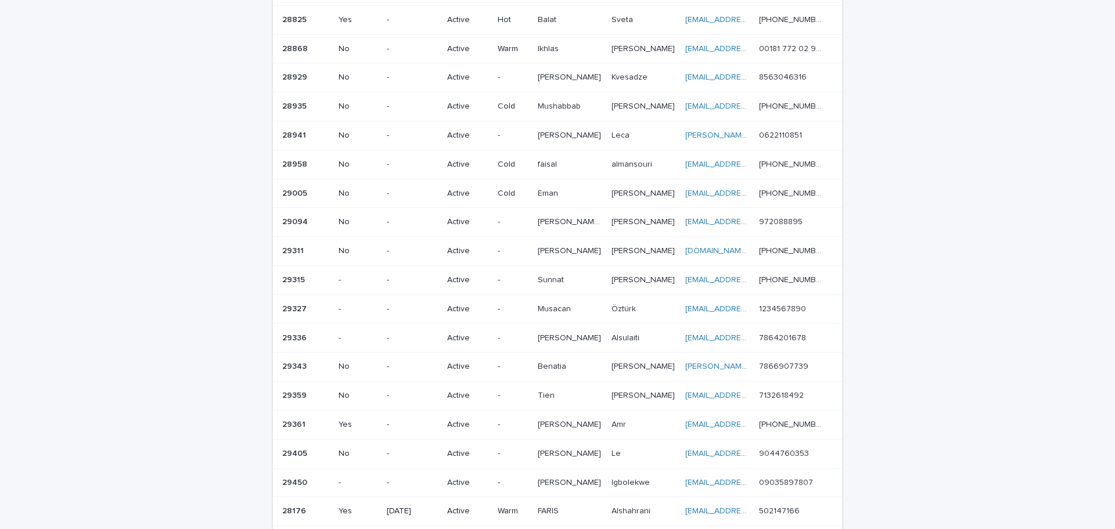
click at [566, 74] on div "[PERSON_NAME] [PERSON_NAME]" at bounding box center [570, 77] width 64 height 19
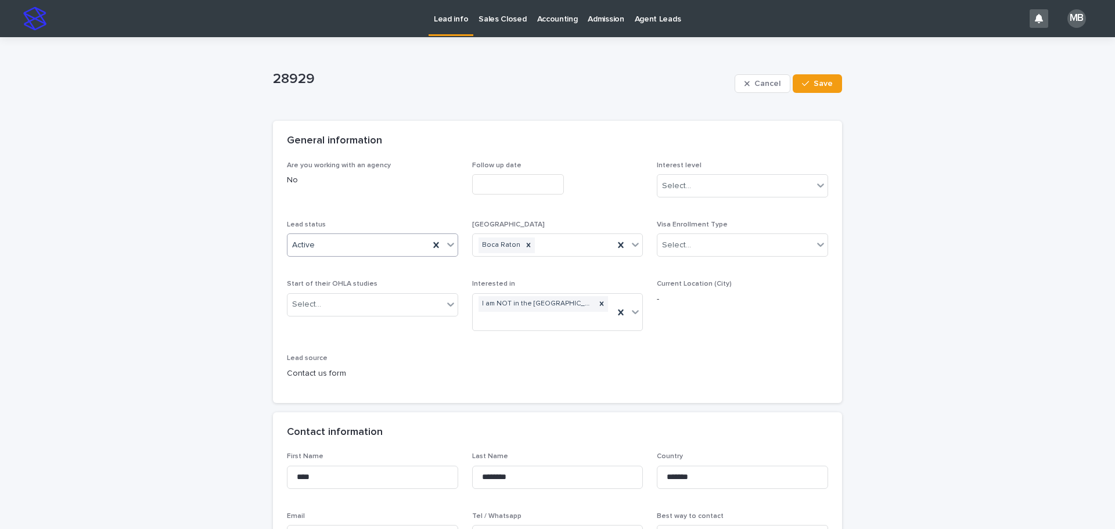
click at [445, 247] on icon at bounding box center [451, 245] width 12 height 12
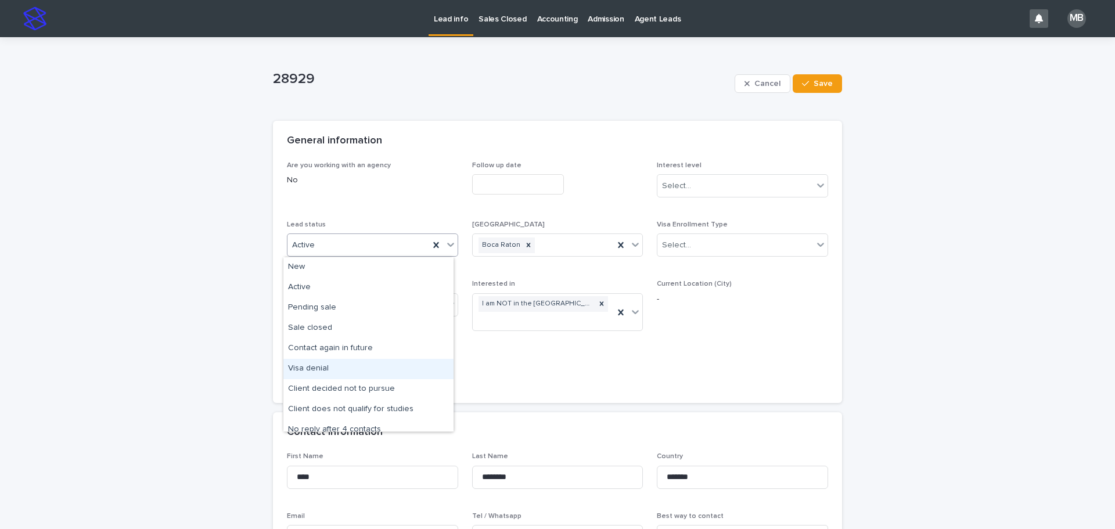
scroll to position [58, 0]
click at [372, 372] on div "No reply after 4 contacts" at bounding box center [368, 372] width 170 height 20
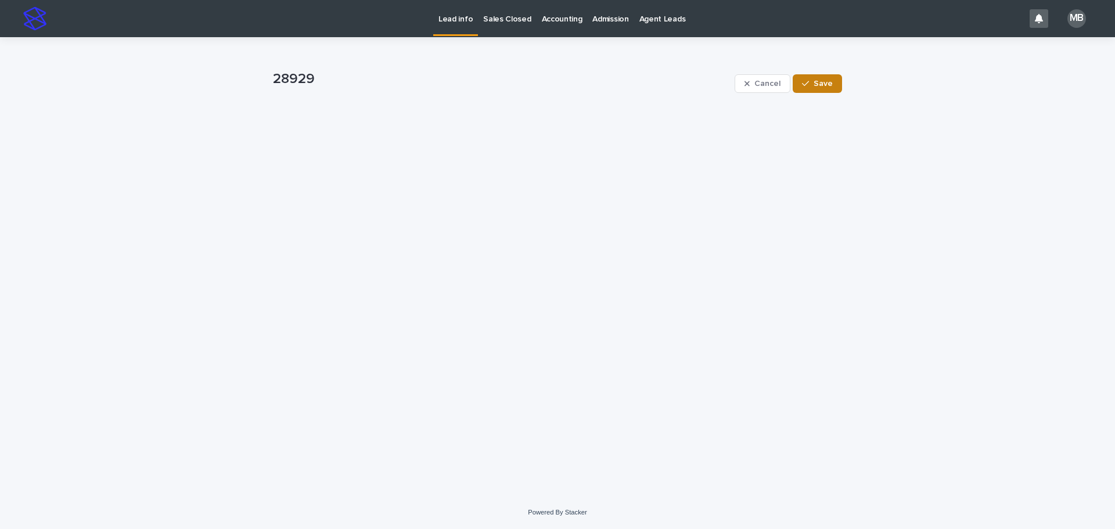
click at [829, 85] on span "Save" at bounding box center [822, 84] width 19 height 8
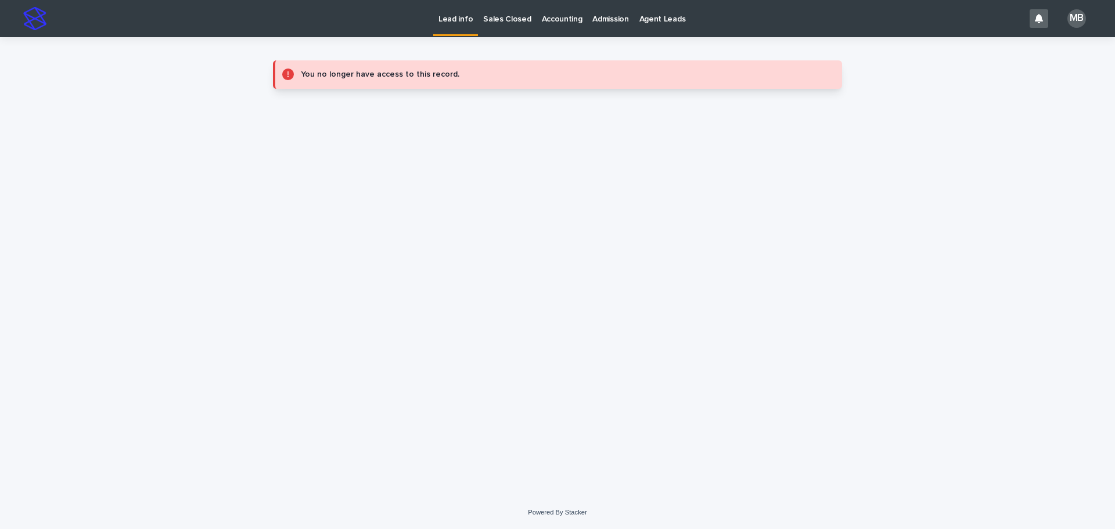
click at [459, 20] on p "Lead info" at bounding box center [455, 12] width 34 height 24
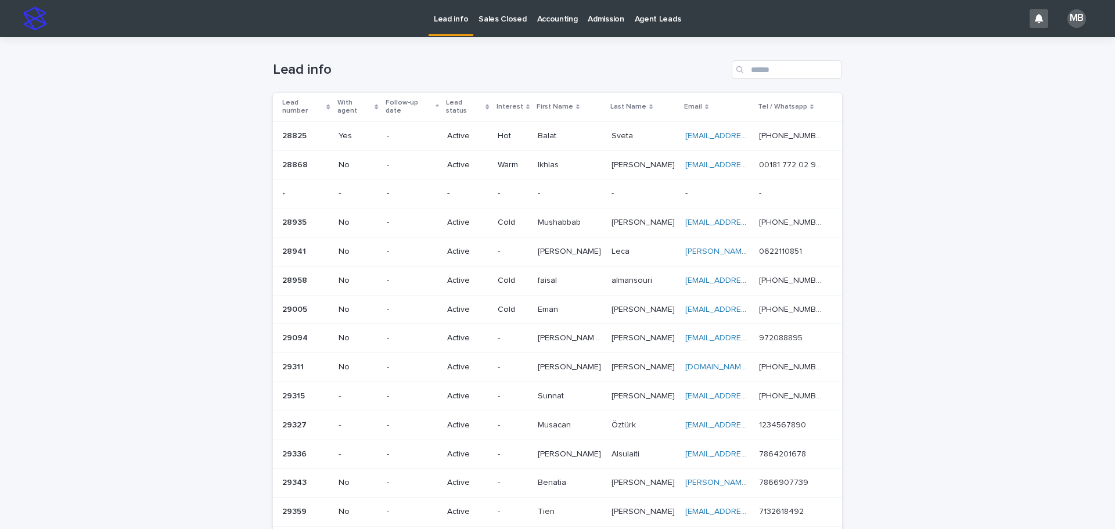
click at [116, 166] on div "Loading... Saving… Loading... Saving… Lead info Lead number With agent Follow-u…" at bounding box center [557, 446] width 1115 height 819
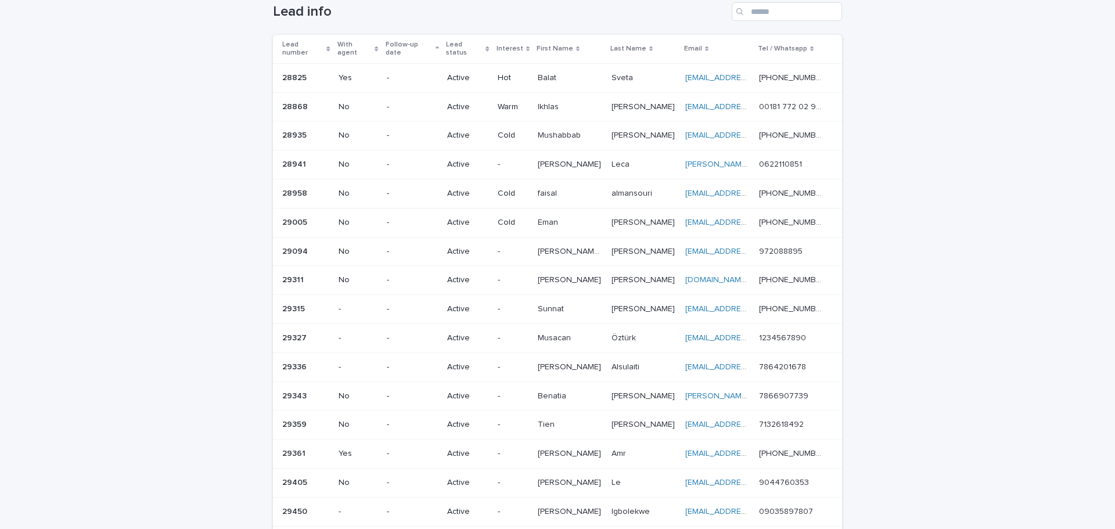
scroll to position [116, 0]
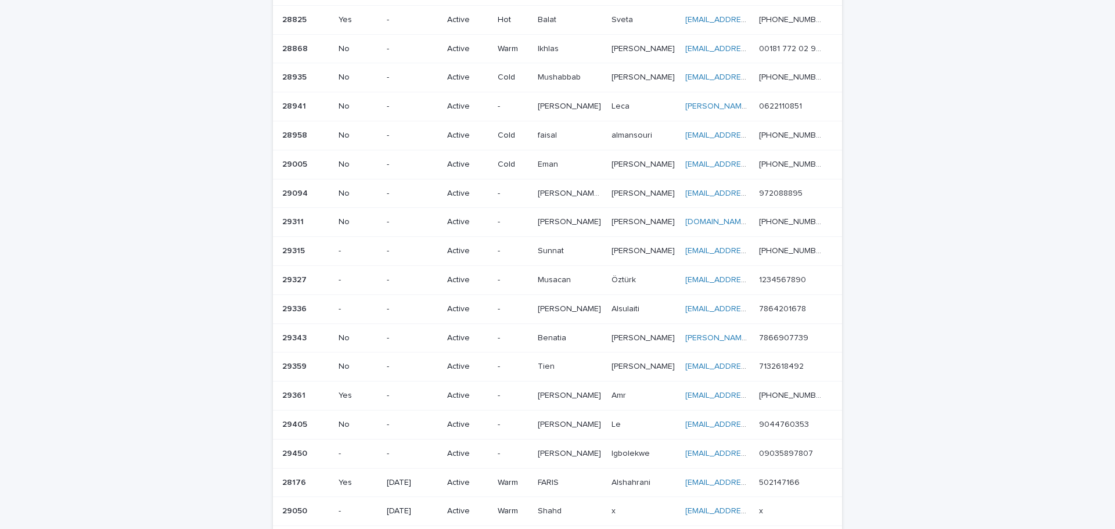
click at [522, 186] on div "-" at bounding box center [513, 192] width 31 height 12
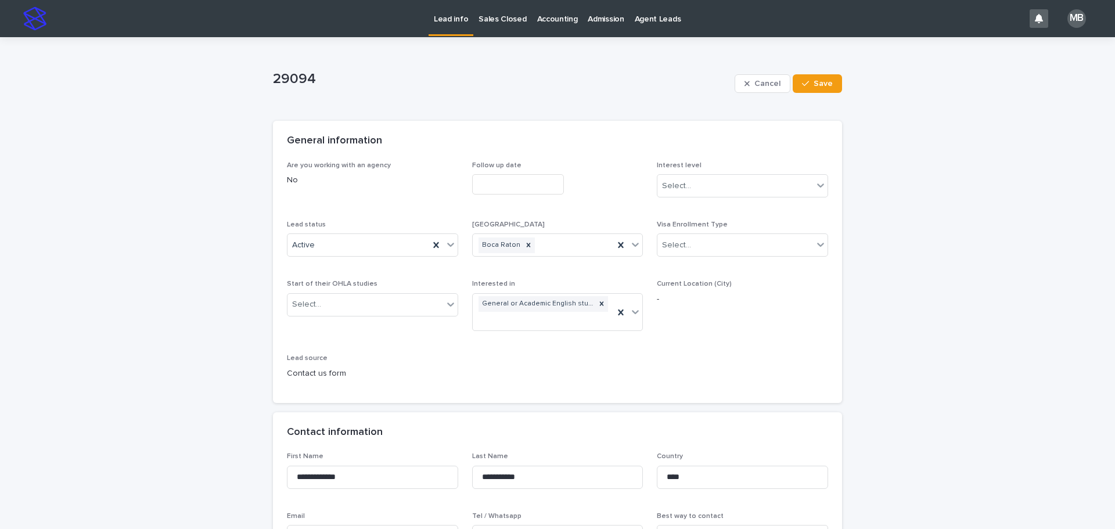
scroll to position [58, 0]
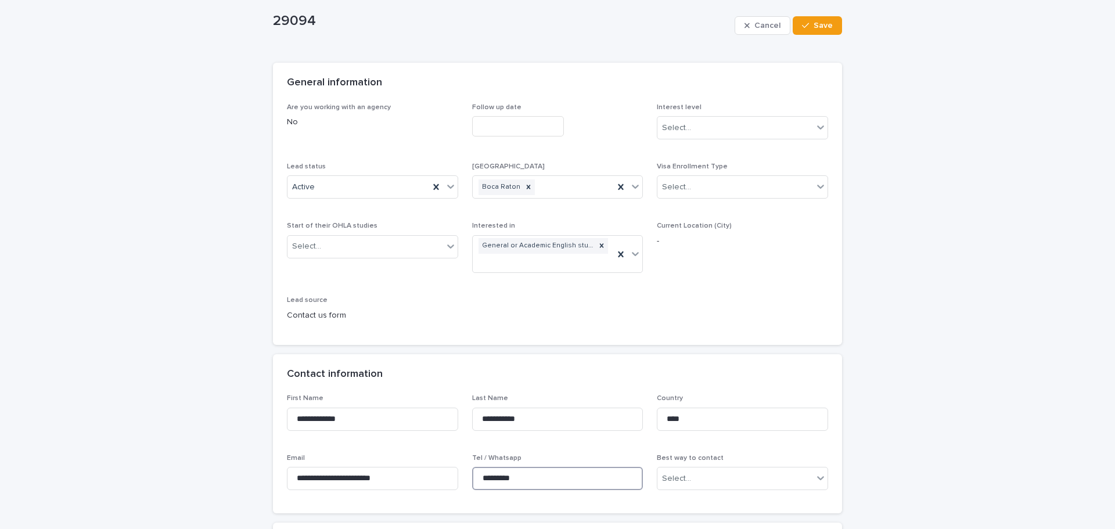
drag, startPoint x: 540, startPoint y: 471, endPoint x: 446, endPoint y: 466, distance: 93.6
click at [447, 466] on div "**********" at bounding box center [557, 446] width 541 height 105
drag, startPoint x: 341, startPoint y: 420, endPoint x: 304, endPoint y: 426, distance: 37.0
drag, startPoint x: 528, startPoint y: 418, endPoint x: 428, endPoint y: 416, distance: 99.9
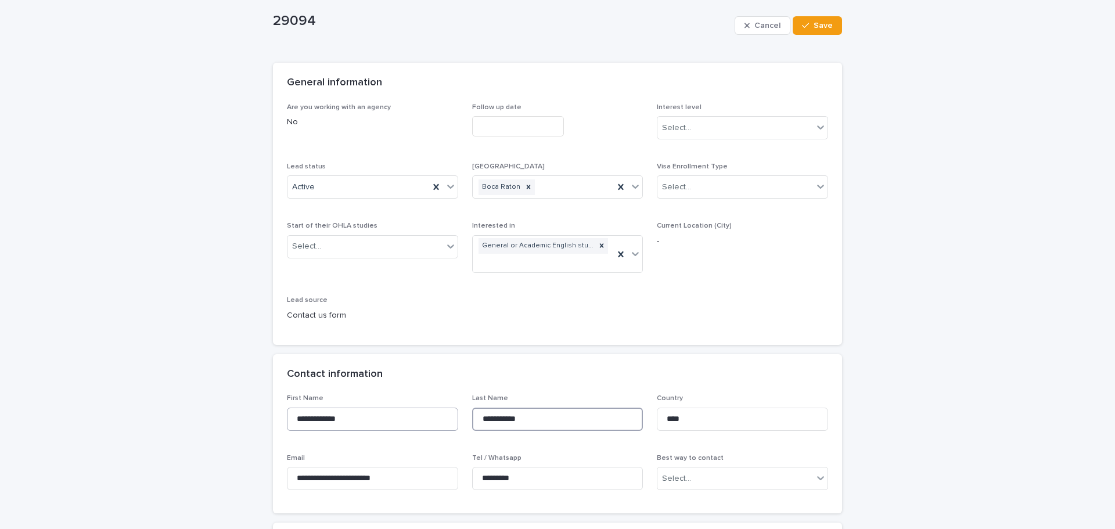
click at [428, 416] on div "**********" at bounding box center [557, 446] width 541 height 105
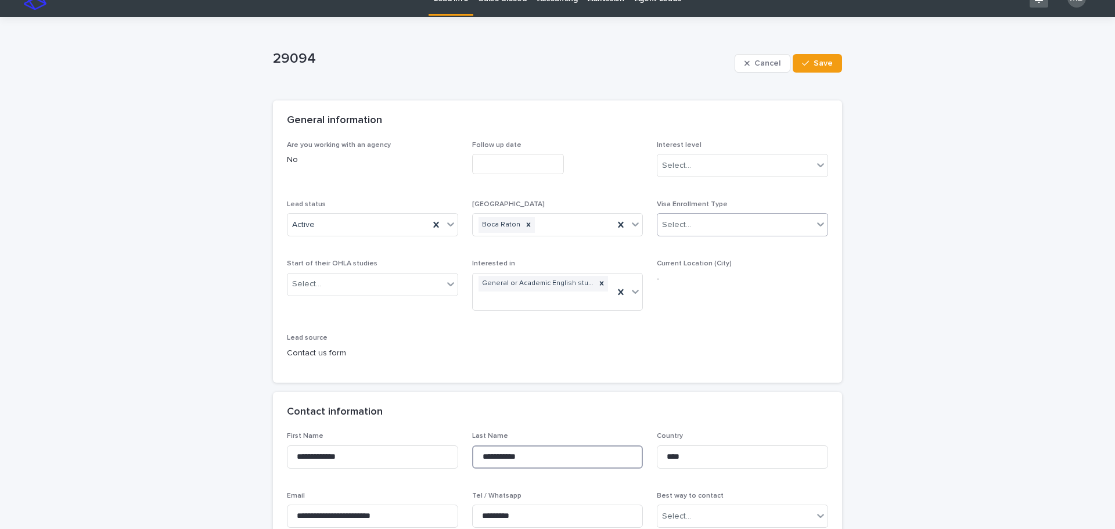
scroll to position [0, 0]
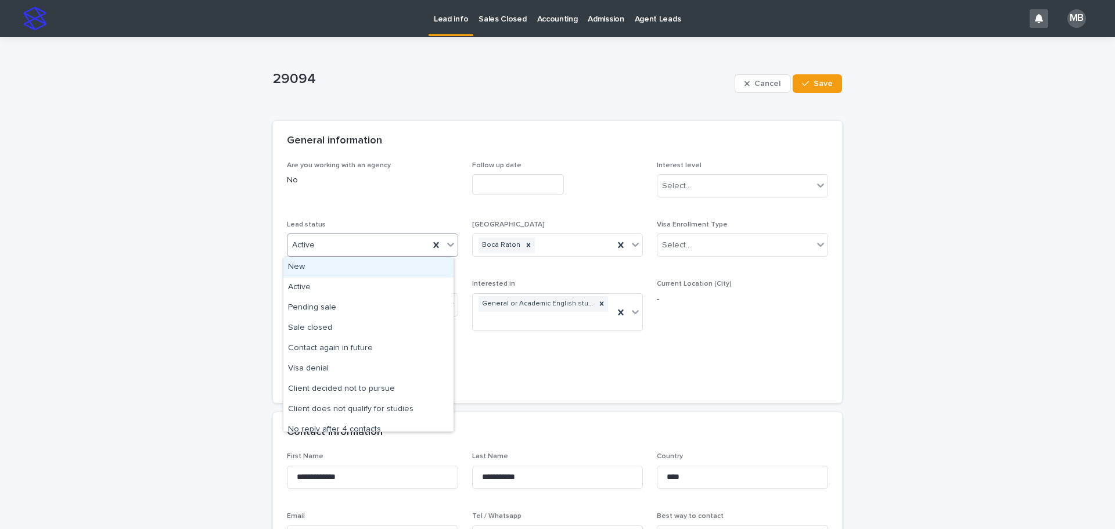
click at [449, 246] on icon at bounding box center [451, 245] width 12 height 12
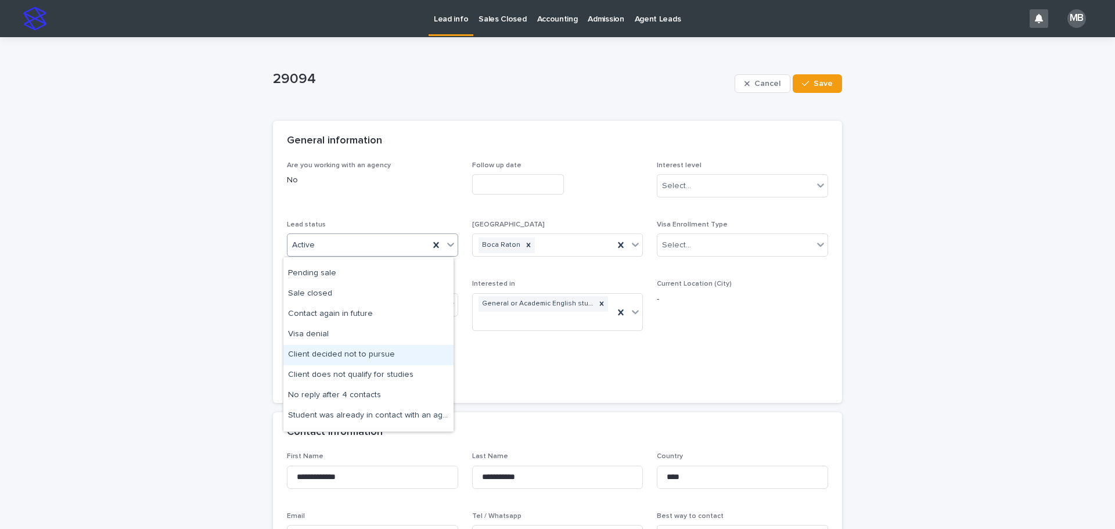
scroll to position [58, 0]
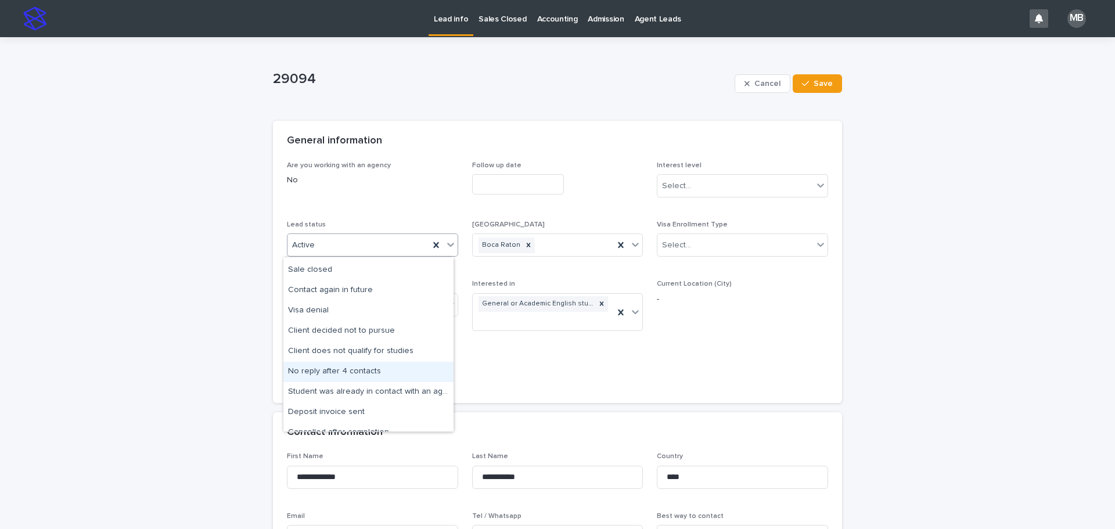
click at [377, 376] on div "No reply after 4 contacts" at bounding box center [368, 372] width 170 height 20
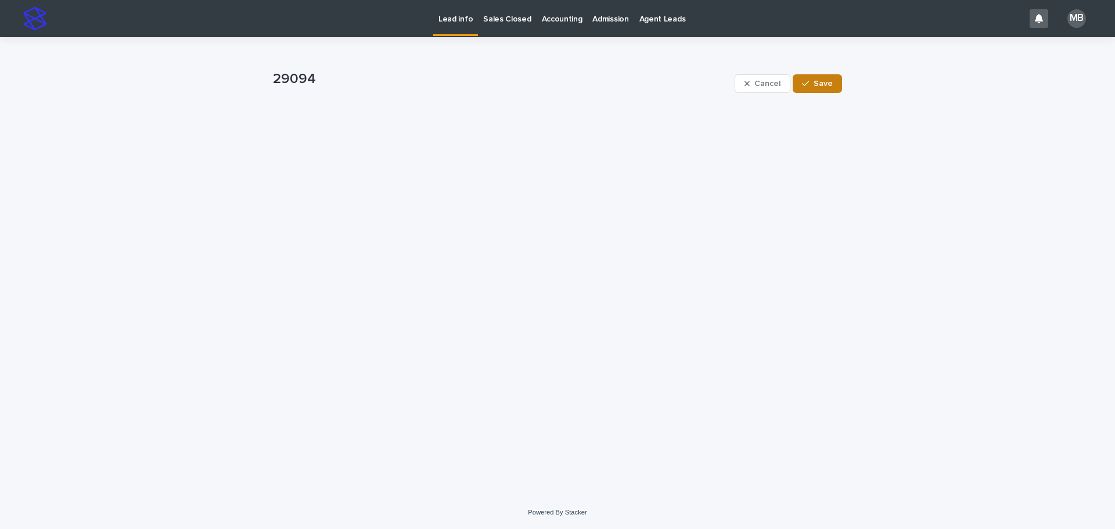
click at [824, 90] on button "Save" at bounding box center [817, 83] width 49 height 19
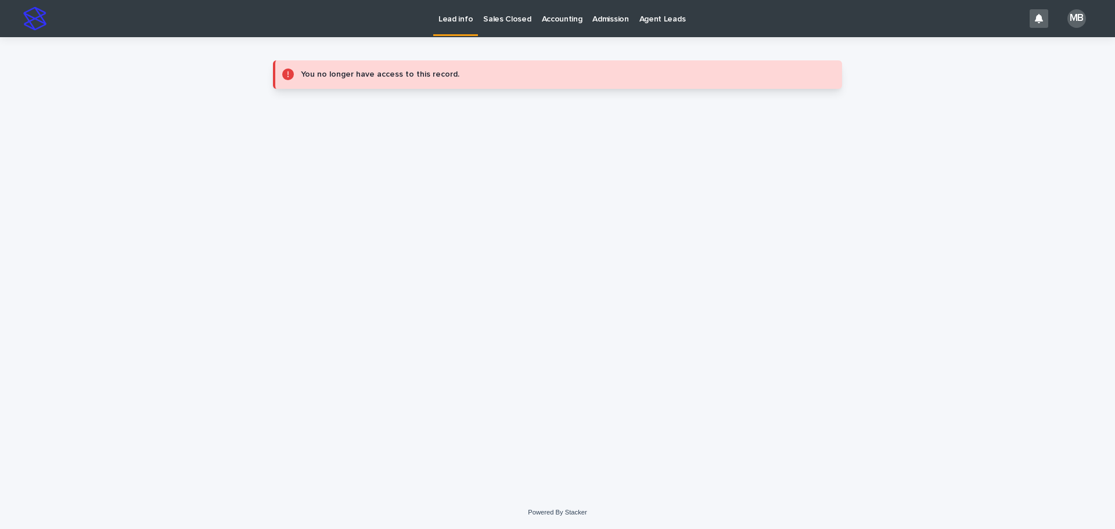
click at [452, 19] on p "Lead info" at bounding box center [455, 12] width 34 height 24
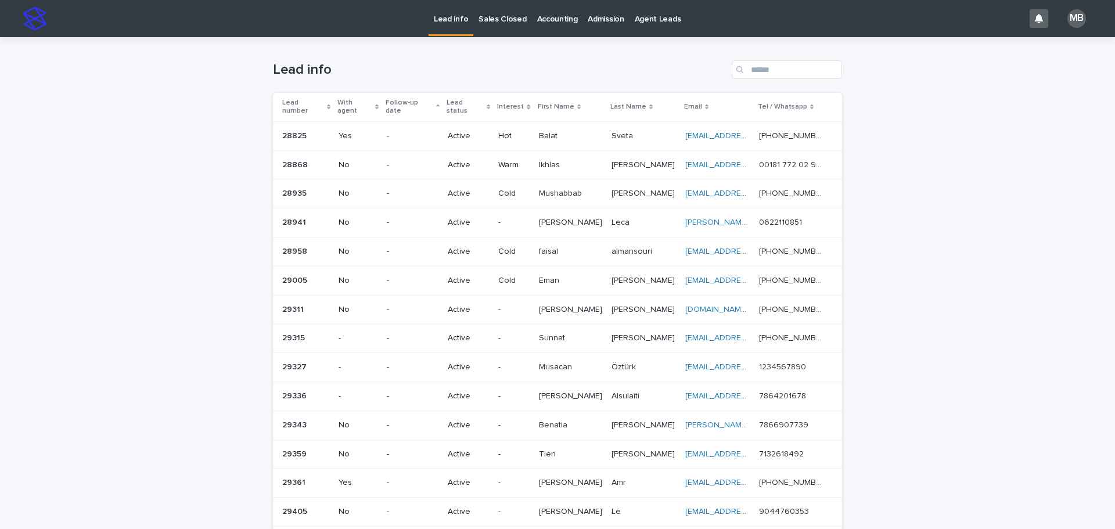
click at [487, 96] on th "Lead status" at bounding box center [468, 107] width 51 height 28
click at [486, 98] on div "Lead status" at bounding box center [468, 106] width 44 height 21
click at [152, 132] on div "Loading... Saving… Loading... Saving… Lead info Lead number With agent Follow-u…" at bounding box center [557, 418] width 1115 height 762
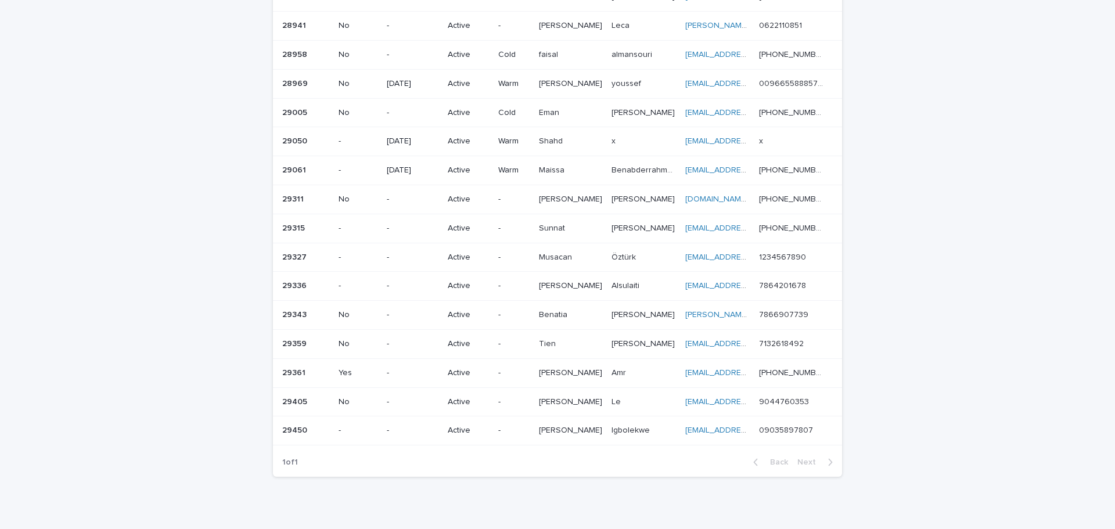
scroll to position [381, 0]
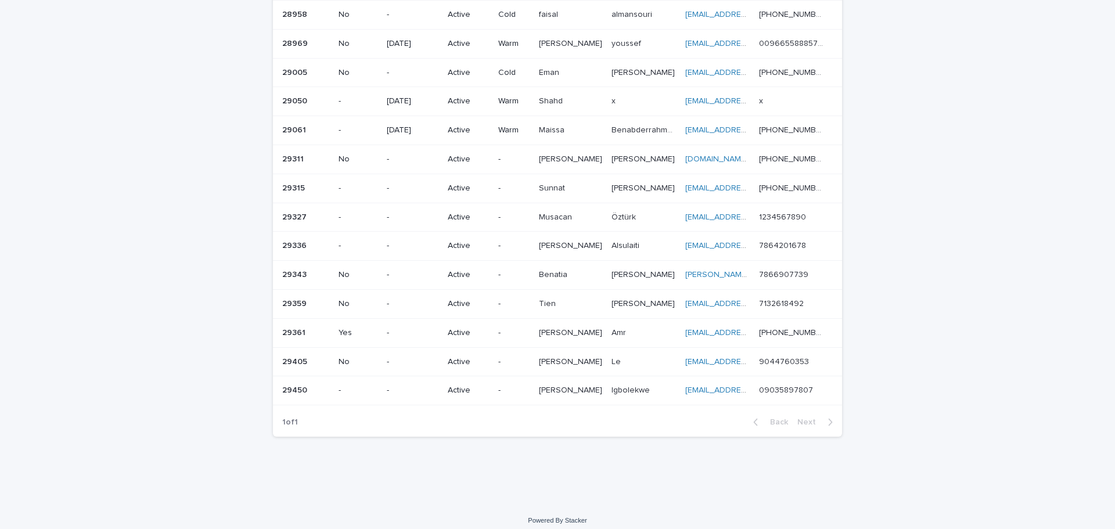
click at [961, 330] on div "Loading... Saving… Loading... Saving… Lead info Lead number With agent Follow-u…" at bounding box center [557, 80] width 1115 height 848
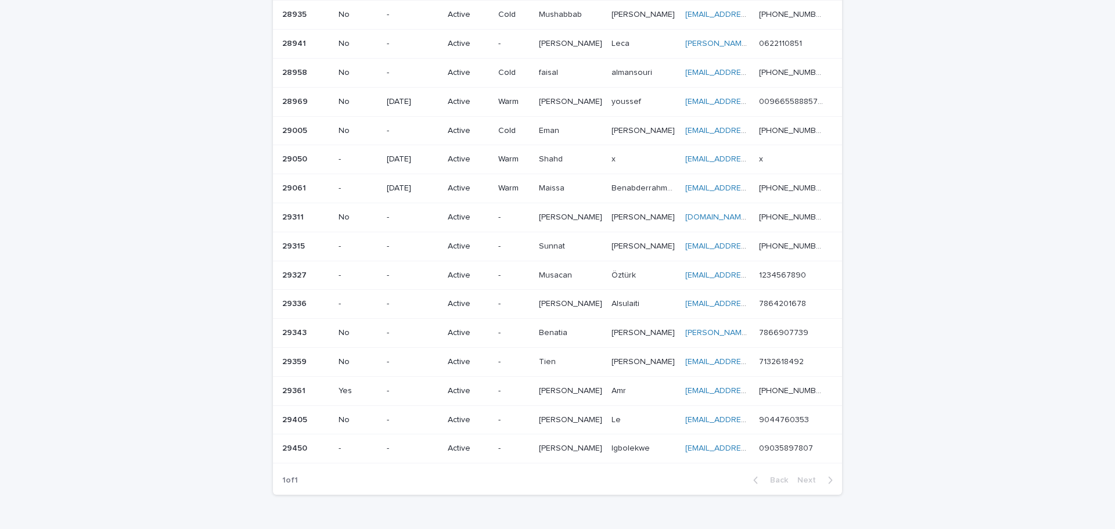
drag, startPoint x: 117, startPoint y: 364, endPoint x: 899, endPoint y: 251, distance: 789.6
click at [899, 251] on div "Loading... Saving… Loading... Saving… Lead info Lead number With agent Follow-u…" at bounding box center [557, 138] width 1115 height 848
click at [944, 276] on div "Loading... Saving… Loading... Saving… Lead info Lead number With agent Follow-u…" at bounding box center [557, 138] width 1115 height 848
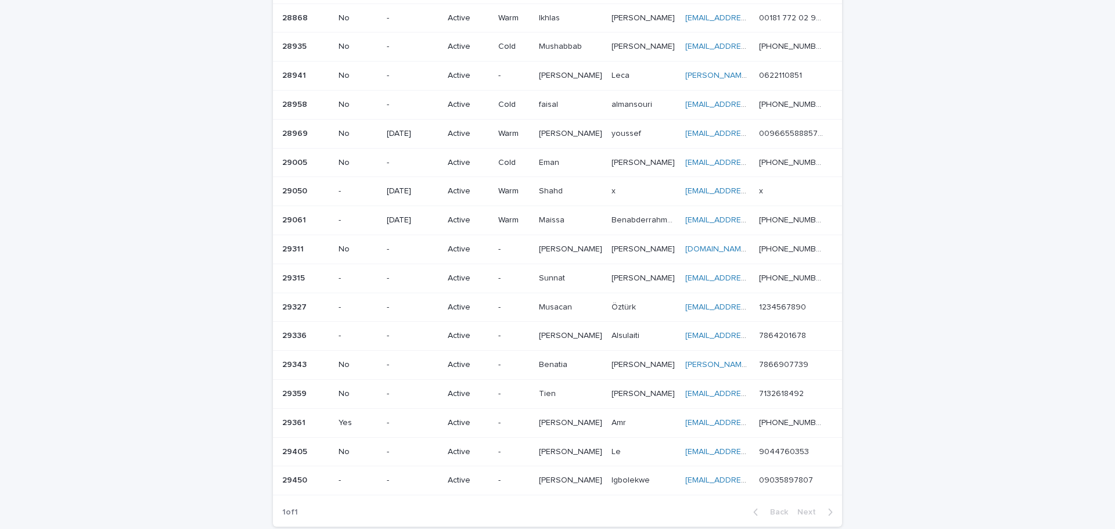
scroll to position [265, 0]
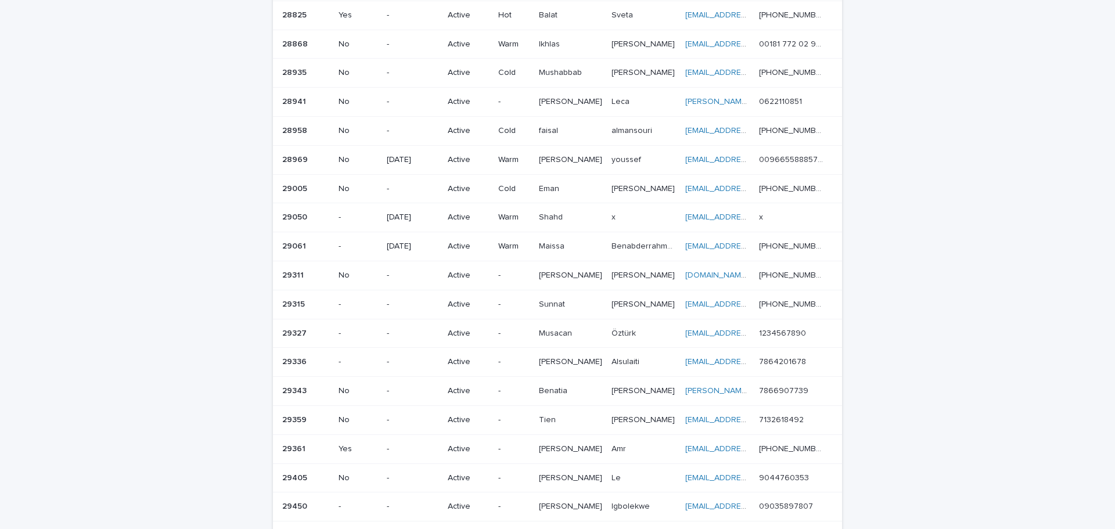
click at [584, 417] on div "[PERSON_NAME]" at bounding box center [570, 419] width 63 height 19
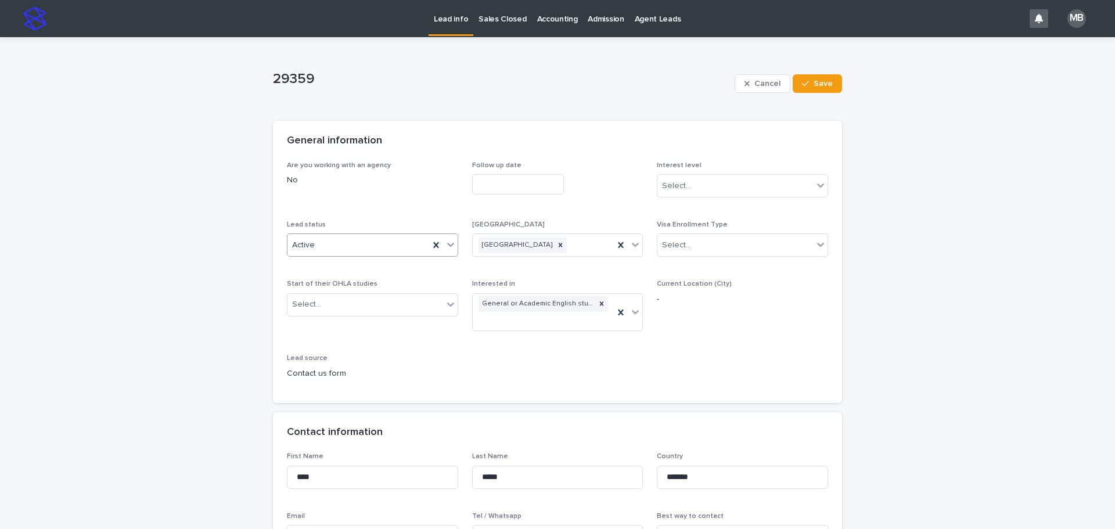
click at [444, 242] on div at bounding box center [451, 244] width 14 height 21
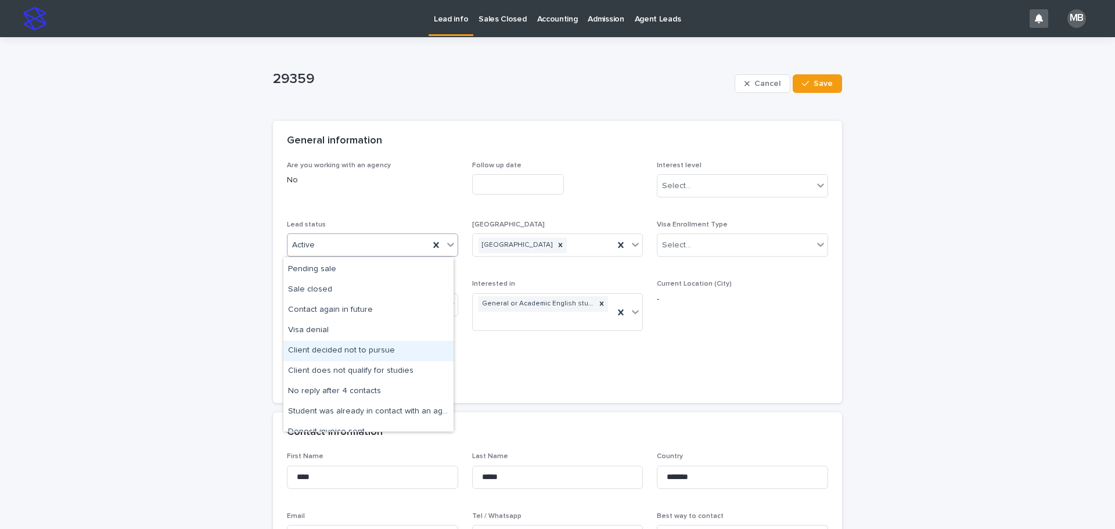
scroll to position [58, 0]
click at [373, 369] on div "No reply after 4 contacts" at bounding box center [368, 372] width 170 height 20
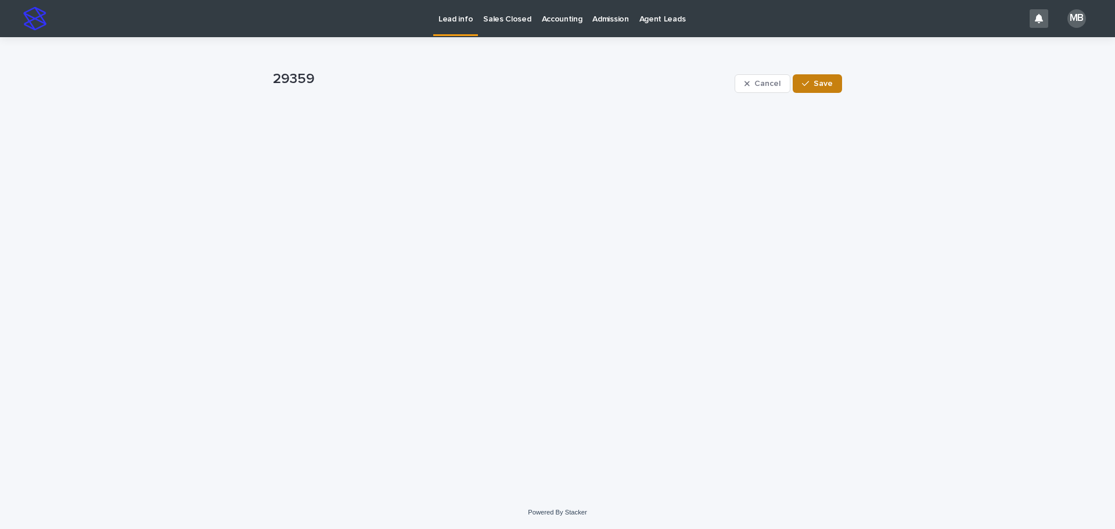
click at [820, 91] on button "Save" at bounding box center [817, 83] width 49 height 19
click at [455, 22] on p "Lead info" at bounding box center [455, 12] width 34 height 24
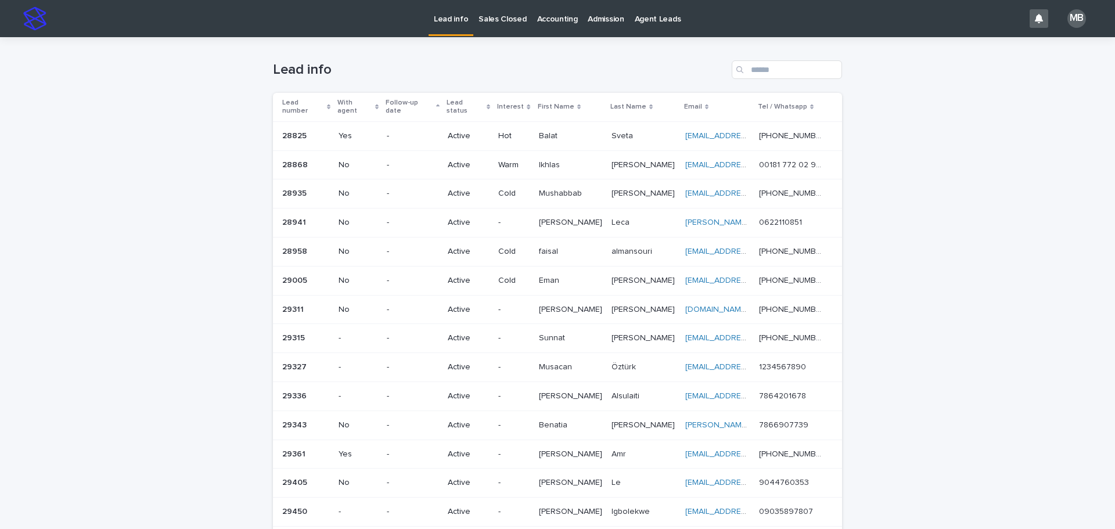
click at [487, 98] on div "Lead status" at bounding box center [468, 106] width 44 height 21
click at [156, 140] on div "Loading... Saving… Loading... Saving… Lead info Lead number With agent Follow-u…" at bounding box center [557, 403] width 1115 height 733
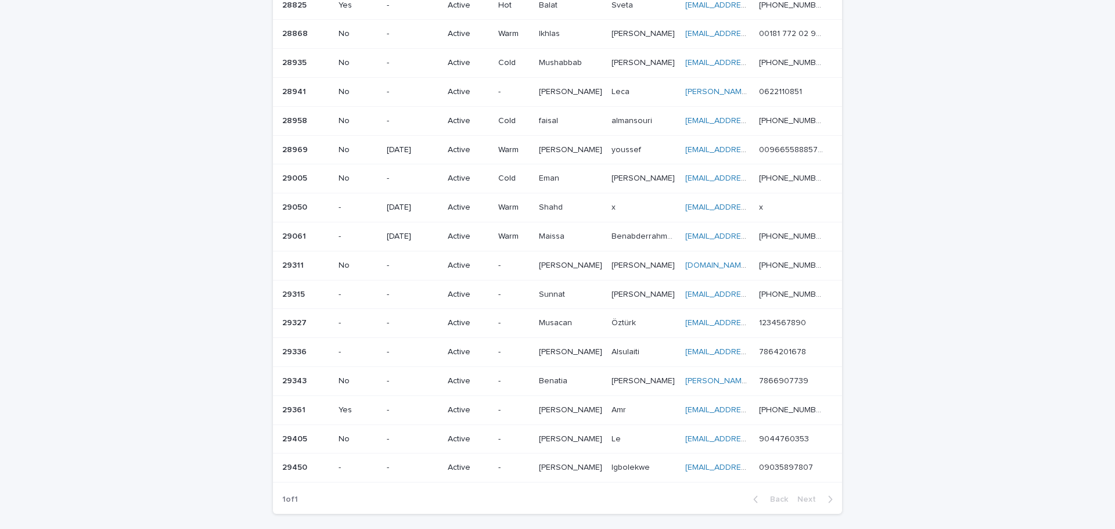
scroll to position [311, 0]
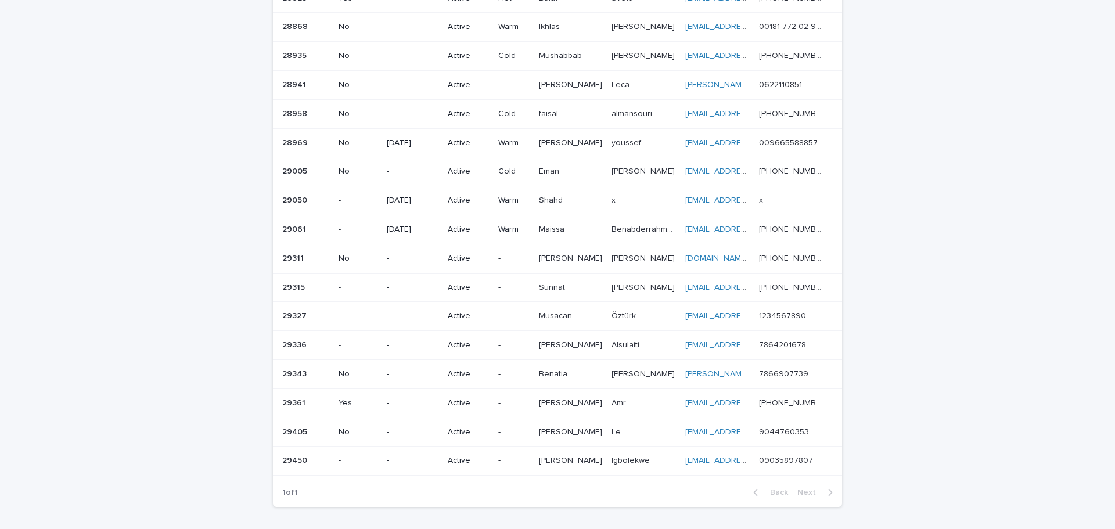
click at [463, 280] on div "Active" at bounding box center [468, 286] width 41 height 12
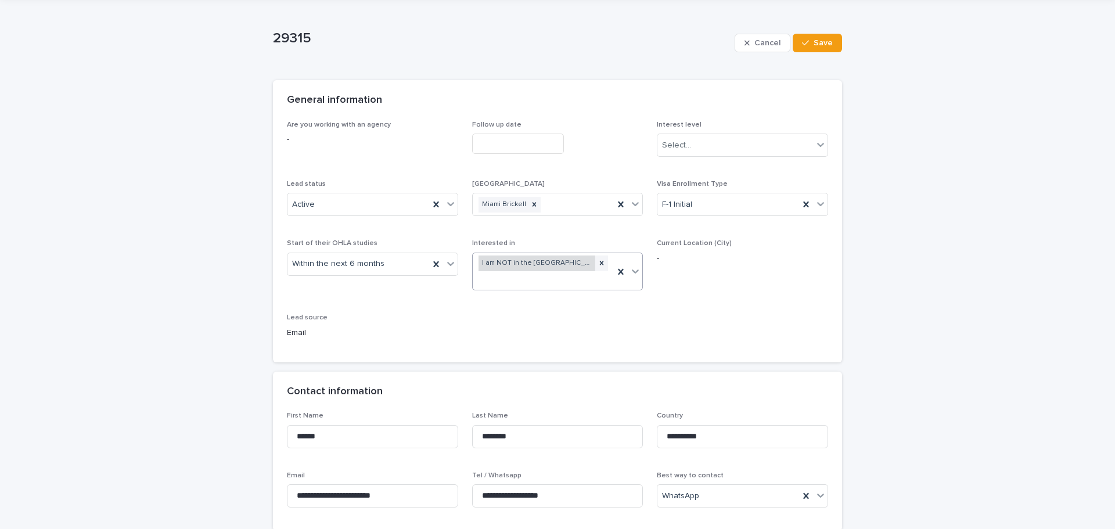
scroll to position [58, 0]
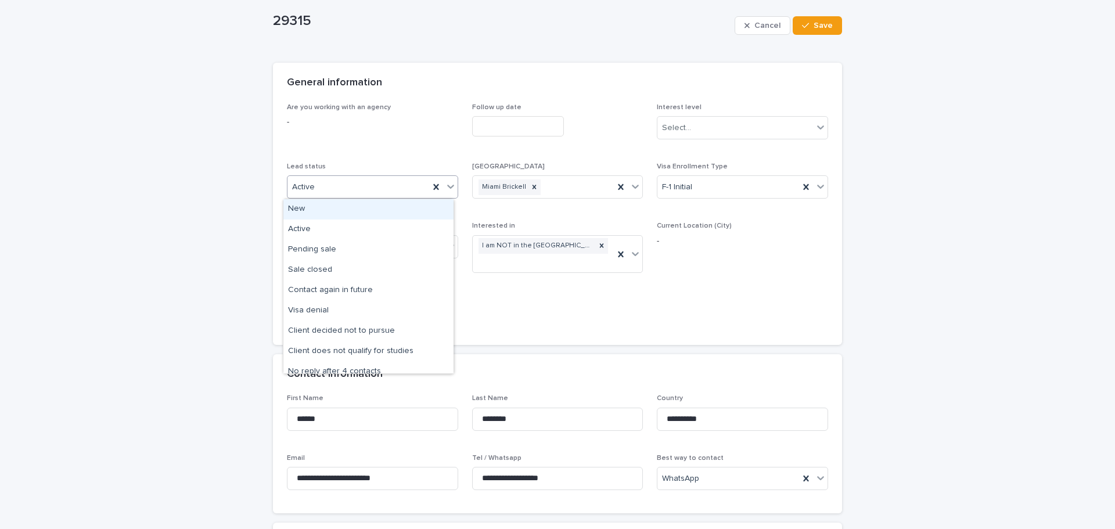
click at [447, 185] on icon at bounding box center [451, 187] width 12 height 12
click at [575, 336] on div "Are you working with an agency - Follow up date Interest level Select... Lead s…" at bounding box center [557, 224] width 569 height 242
click at [450, 190] on icon at bounding box center [451, 187] width 12 height 12
drag, startPoint x: 402, startPoint y: 331, endPoint x: 518, endPoint y: 226, distance: 156.2
click at [402, 331] on div "Client decided not to pursue" at bounding box center [368, 331] width 170 height 20
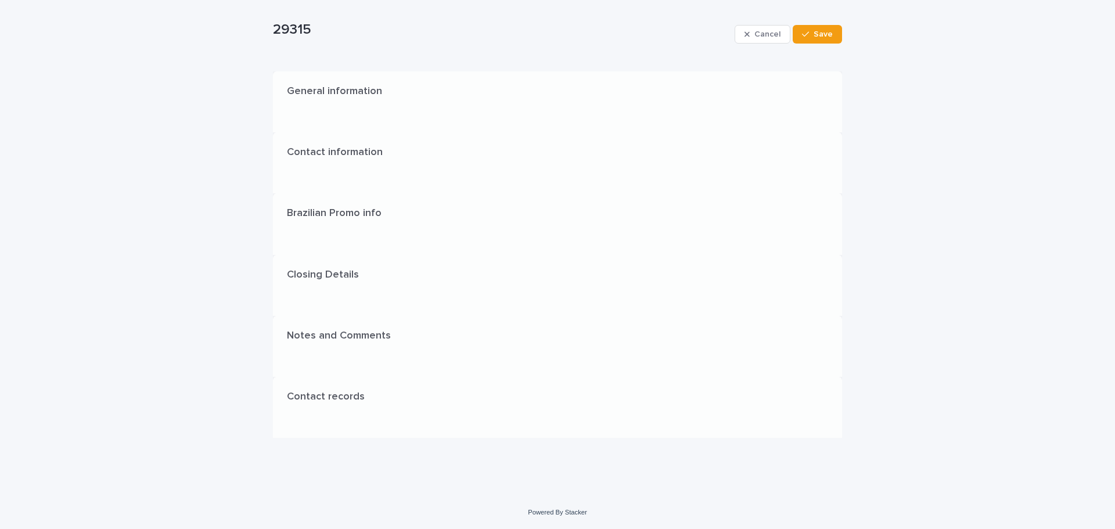
scroll to position [0, 0]
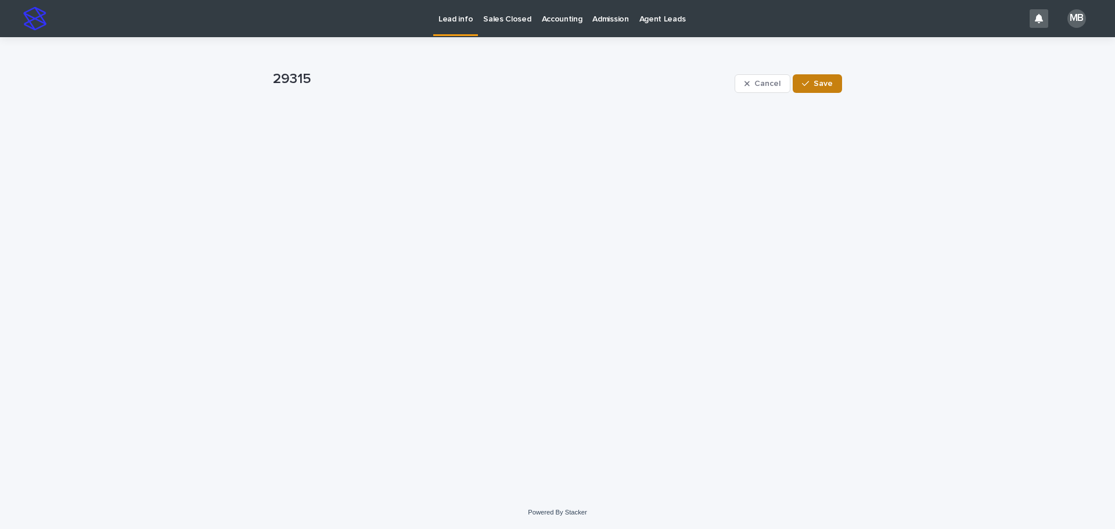
click at [813, 87] on button "Save" at bounding box center [817, 83] width 49 height 19
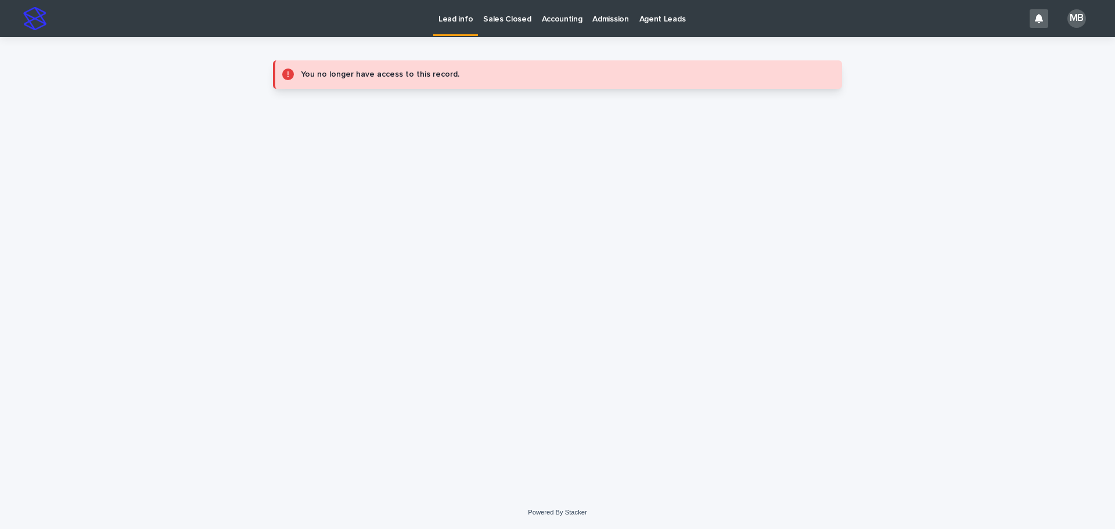
click at [466, 21] on p "Lead info" at bounding box center [455, 12] width 34 height 24
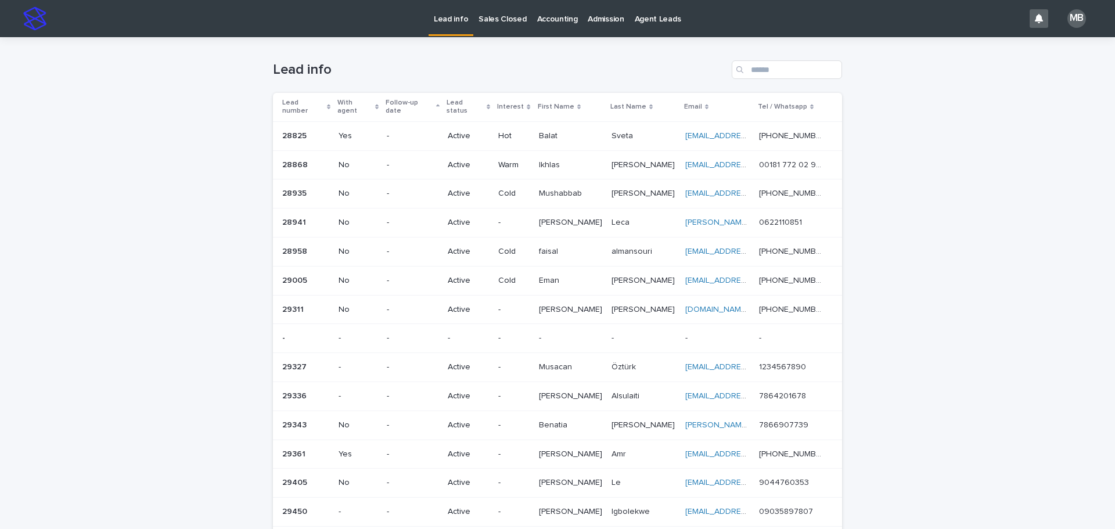
click at [48, 173] on div "Loading... Saving… Loading... Saving… Lead info Lead number With agent Follow-u…" at bounding box center [557, 403] width 1115 height 733
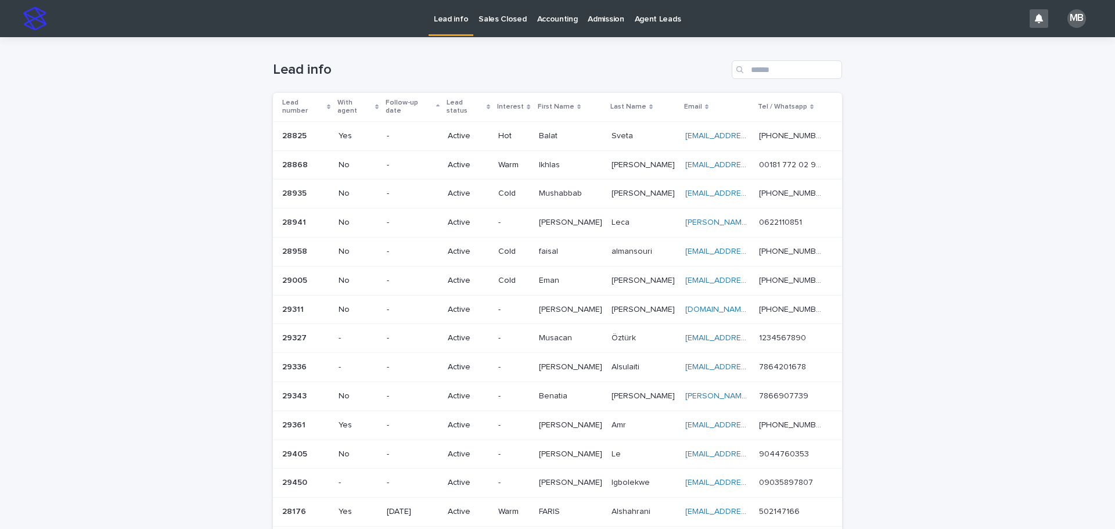
drag, startPoint x: 555, startPoint y: 236, endPoint x: 979, endPoint y: 356, distance: 440.6
click at [986, 367] on div "Loading... Saving… Loading... Saving… Lead info Lead number With agent Follow-u…" at bounding box center [557, 389] width 1115 height 704
click at [979, 356] on div "Loading... Saving… Loading... Saving… Lead info Lead number With agent Follow-u…" at bounding box center [557, 389] width 1115 height 704
click at [374, 98] on div "With agent" at bounding box center [357, 106] width 41 height 21
click at [149, 120] on div "Loading... Saving… Loading... Saving… Lead info Lead number With agent Follow-u…" at bounding box center [557, 389] width 1115 height 704
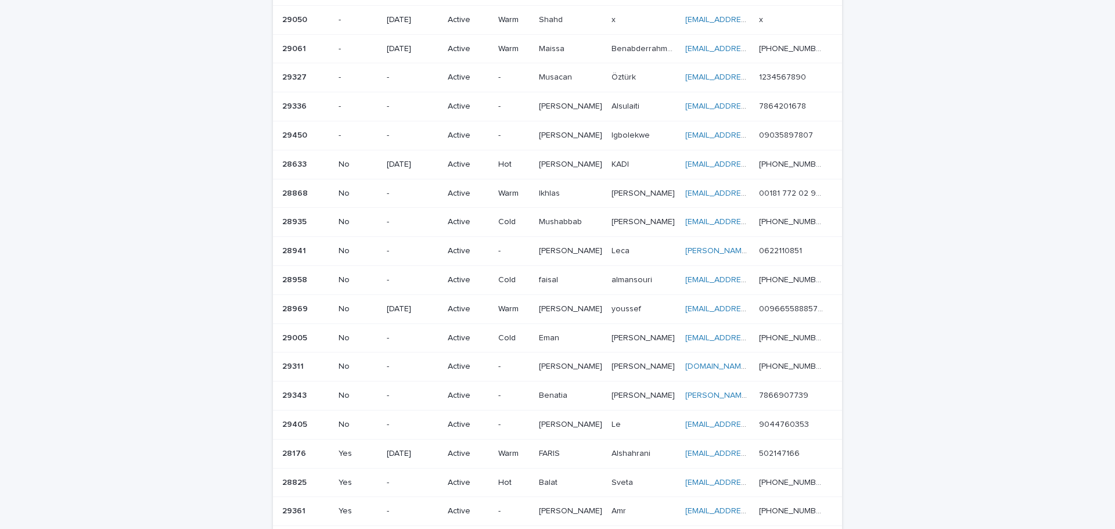
scroll to position [174, 0]
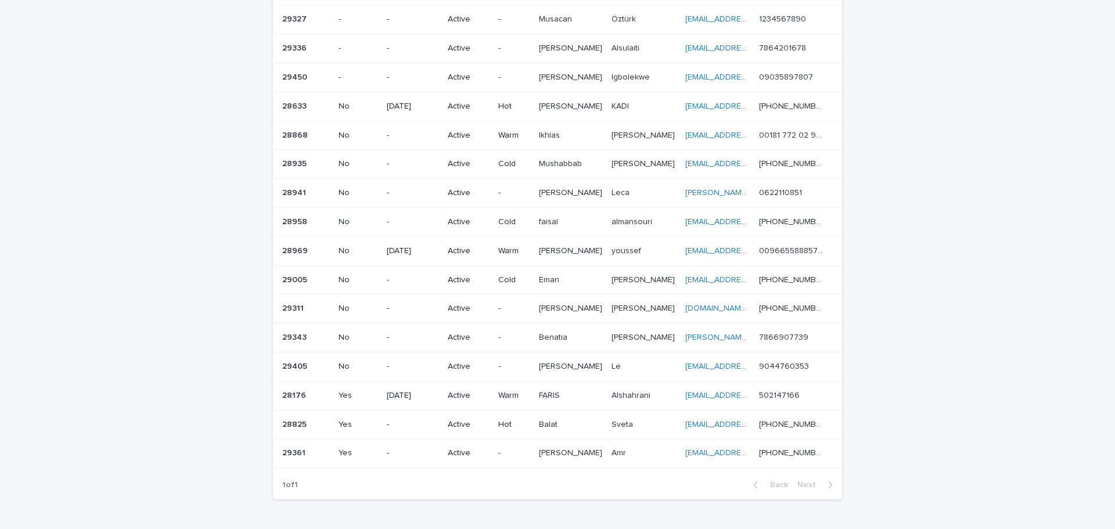
drag, startPoint x: 962, startPoint y: 429, endPoint x: 192, endPoint y: 373, distance: 772.5
click at [193, 364] on div "Loading... Saving… Loading... Saving… Lead info Lead number With agent Follow-u…" at bounding box center [557, 215] width 1115 height 704
click at [206, 367] on div "Loading... Saving… Loading... Saving… Lead info Lead number With agent Follow-u…" at bounding box center [557, 215] width 1115 height 704
drag, startPoint x: 905, startPoint y: 456, endPoint x: 45, endPoint y: 183, distance: 901.8
click at [45, 183] on div "Loading... Saving… Loading... Saving… Lead info Lead number With agent Follow-u…" at bounding box center [557, 215] width 1115 height 704
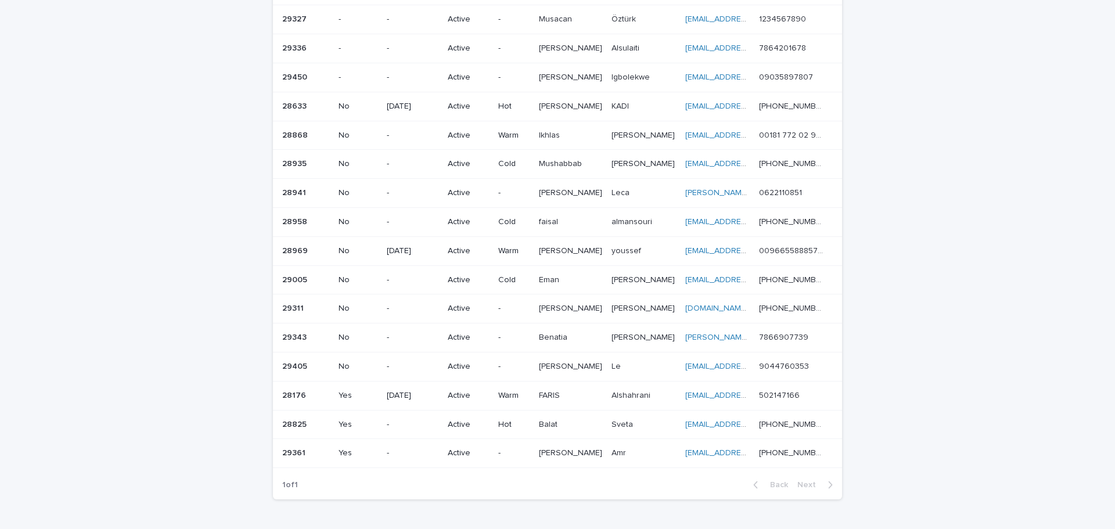
click at [77, 198] on div "Loading... Saving… Loading... Saving… Lead info Lead number With agent Follow-u…" at bounding box center [557, 215] width 1115 height 704
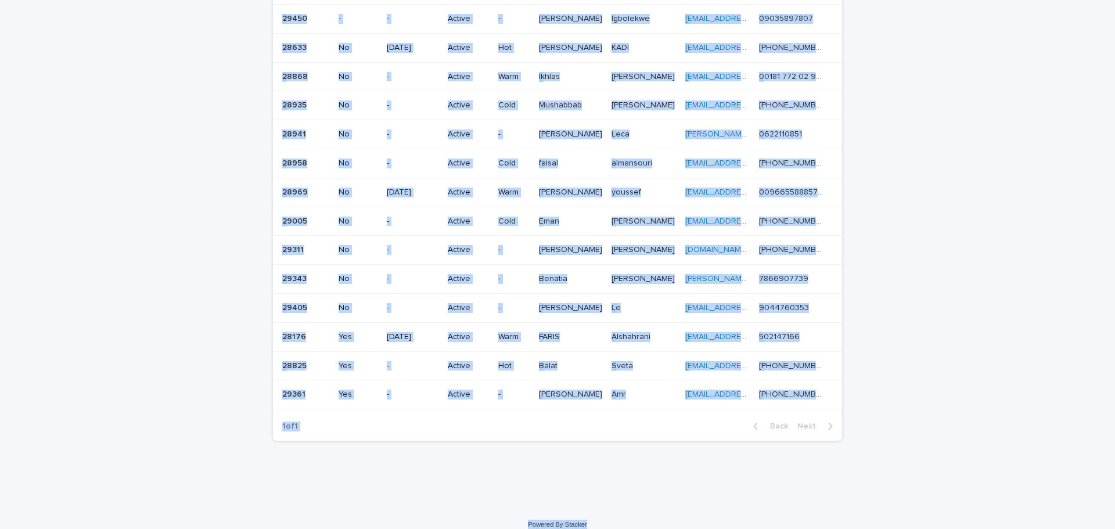
scroll to position [237, 0]
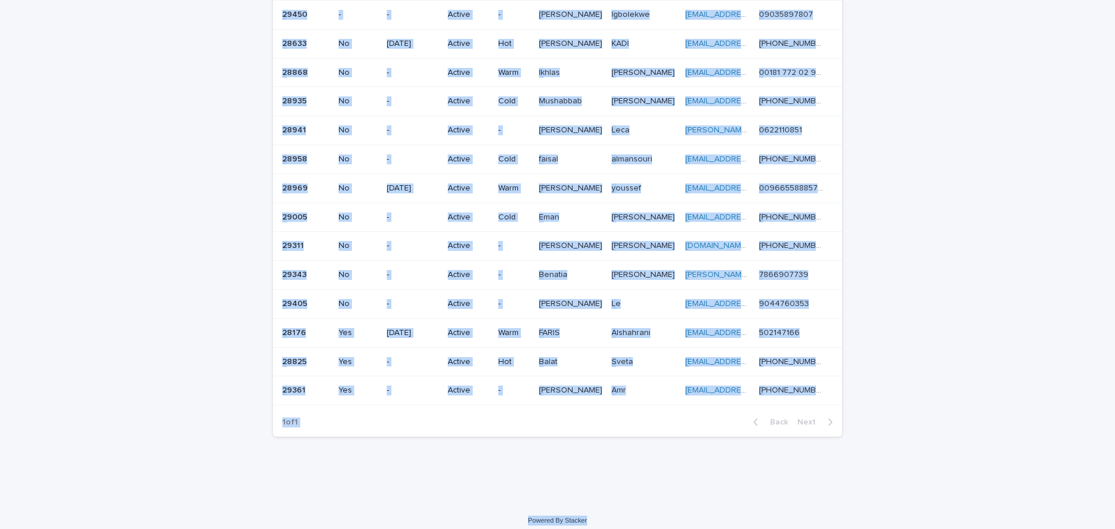
drag, startPoint x: 387, startPoint y: 133, endPoint x: 989, endPoint y: 466, distance: 687.9
click at [1002, 499] on div "Lead info Sales Closed Accounting Admission Agent Leads MB Loading... Saving… L…" at bounding box center [557, 150] width 1115 height 774
click at [957, 371] on div "Loading... Saving… Loading... Saving… Lead info Lead number With agent Follow-u…" at bounding box center [557, 152] width 1115 height 704
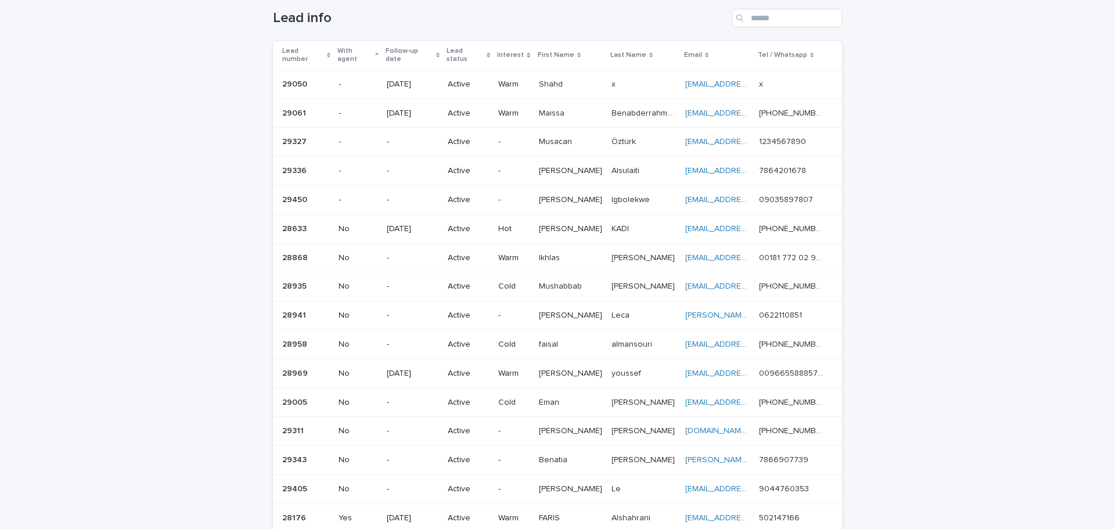
scroll to position [0, 0]
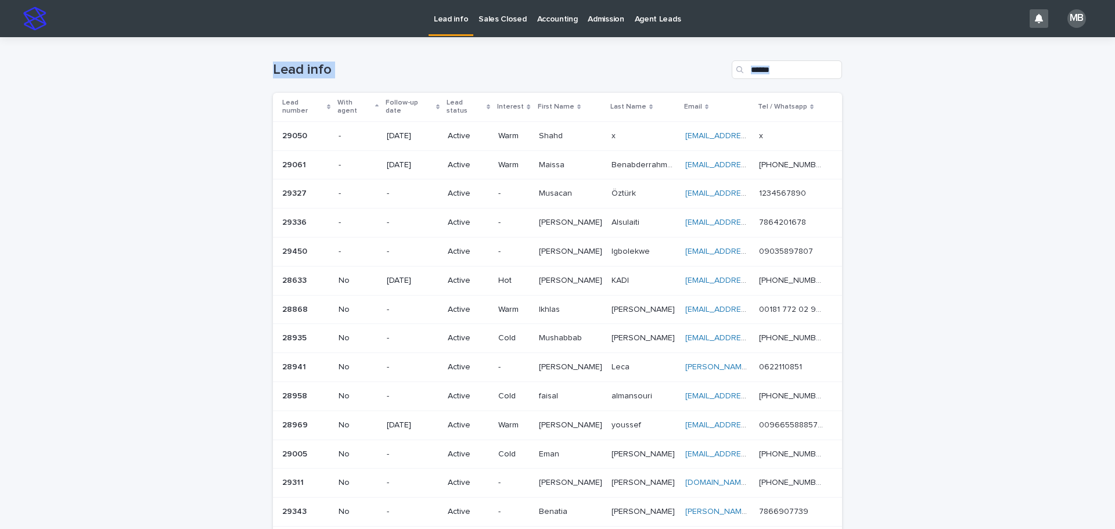
drag, startPoint x: 922, startPoint y: 392, endPoint x: 142, endPoint y: 71, distance: 843.3
click at [142, 71] on div "Loading... Saving… Loading... Saving… Lead info Lead number With agent Follow-u…" at bounding box center [557, 389] width 1115 height 704
click at [211, 88] on div "Loading... Saving… Loading... Saving… Lead info Lead number With agent Follow-u…" at bounding box center [557, 389] width 1115 height 704
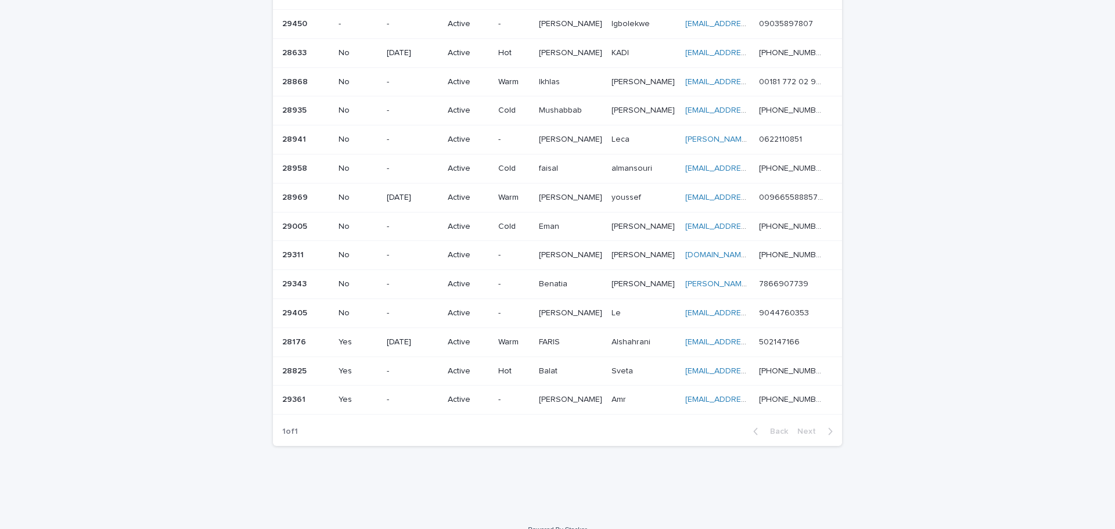
drag, startPoint x: 247, startPoint y: 60, endPoint x: 1092, endPoint y: 273, distance: 871.8
click at [1104, 269] on div "Loading... Saving… Loading... Saving… Lead info Lead number With agent Follow-u…" at bounding box center [557, 162] width 1115 height 704
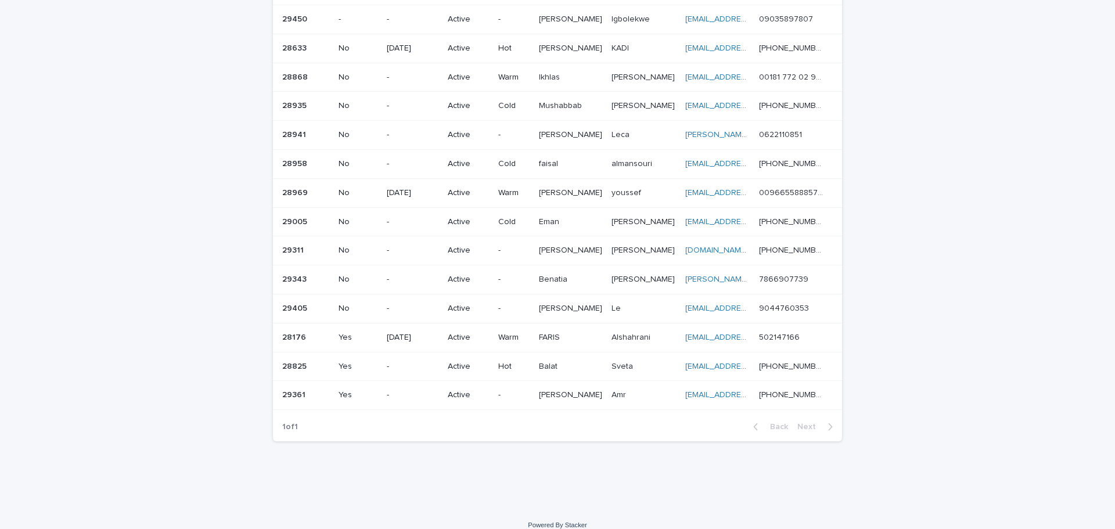
click at [1079, 268] on div "Loading... Saving… Loading... Saving… Lead info Lead number With agent Follow-u…" at bounding box center [557, 157] width 1115 height 704
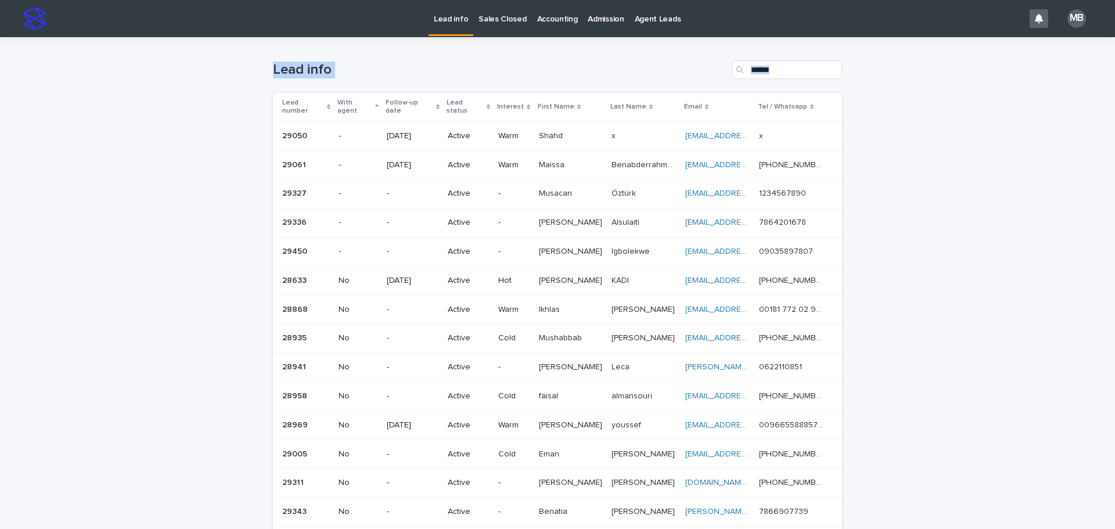
drag, startPoint x: 267, startPoint y: 56, endPoint x: 1036, endPoint y: 331, distance: 817.1
click at [1036, 331] on div "Loading... Saving… Loading... Saving… Lead info Lead number With agent Follow-u…" at bounding box center [557, 389] width 1115 height 704
click at [989, 317] on div "Loading... Saving… Loading... Saving… Lead info Lead number With agent Follow-u…" at bounding box center [557, 389] width 1115 height 704
click at [237, 165] on div "Loading... Saving… Loading... Saving… Lead info Lead number With agent Follow-u…" at bounding box center [557, 389] width 1115 height 704
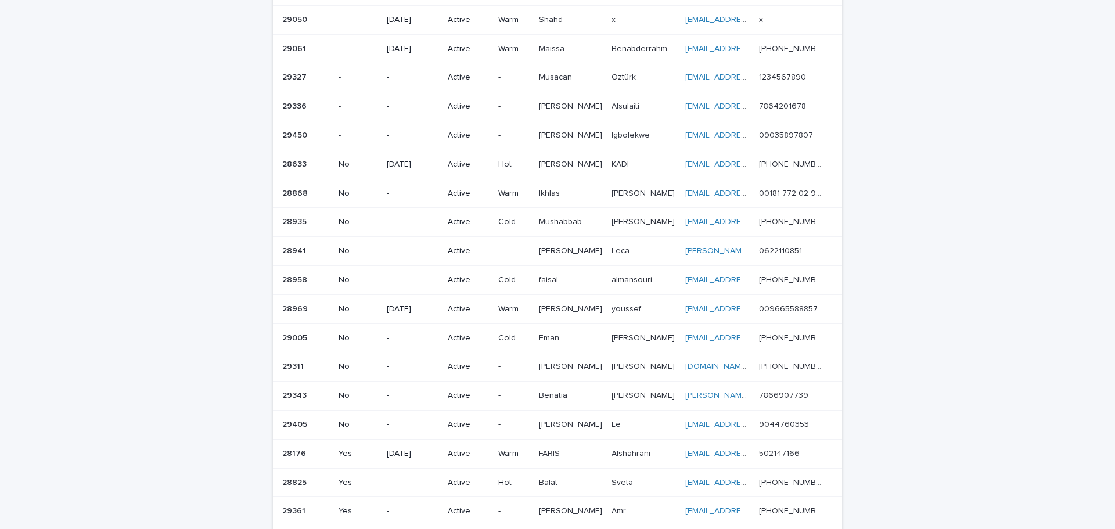
drag, startPoint x: 868, startPoint y: 507, endPoint x: 100, endPoint y: 123, distance: 859.0
click at [100, 123] on div "Loading... Saving… Loading... Saving… Lead info Lead number With agent Follow-u…" at bounding box center [557, 273] width 1115 height 704
click at [112, 146] on div "Loading... Saving… Loading... Saving… Lead info Lead number With agent Follow-u…" at bounding box center [557, 273] width 1115 height 704
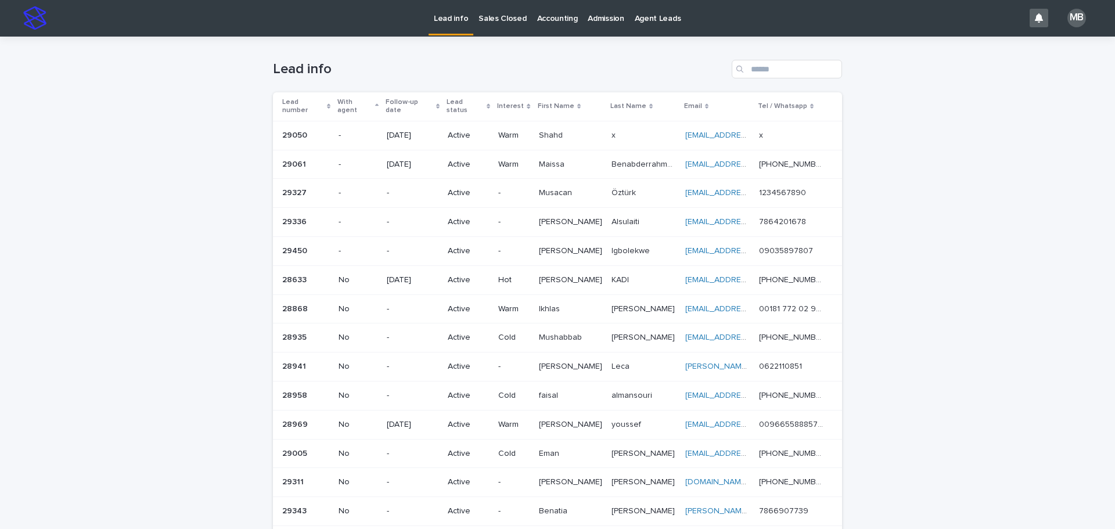
scroll to position [0, 0]
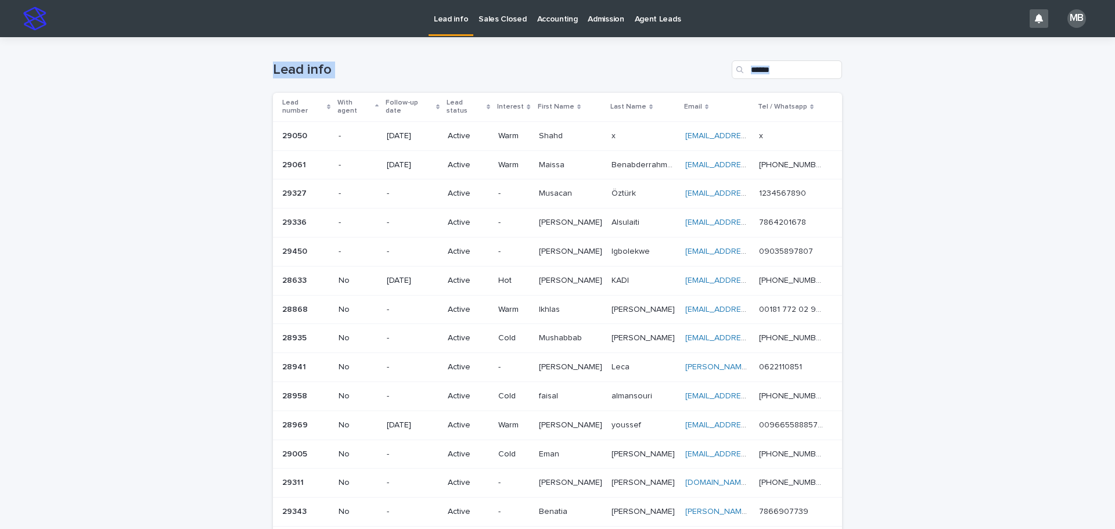
drag, startPoint x: 293, startPoint y: 88, endPoint x: 908, endPoint y: 307, distance: 653.2
click at [908, 307] on div "Loading... Saving… Loading... Saving… Lead info Lead number With agent Follow-u…" at bounding box center [557, 389] width 1115 height 704
drag, startPoint x: 600, startPoint y: 371, endPoint x: 237, endPoint y: 70, distance: 471.3
click at [237, 70] on div "Loading... Saving… Loading... Saving… Lead info Lead number With agent Follow-u…" at bounding box center [557, 389] width 1115 height 704
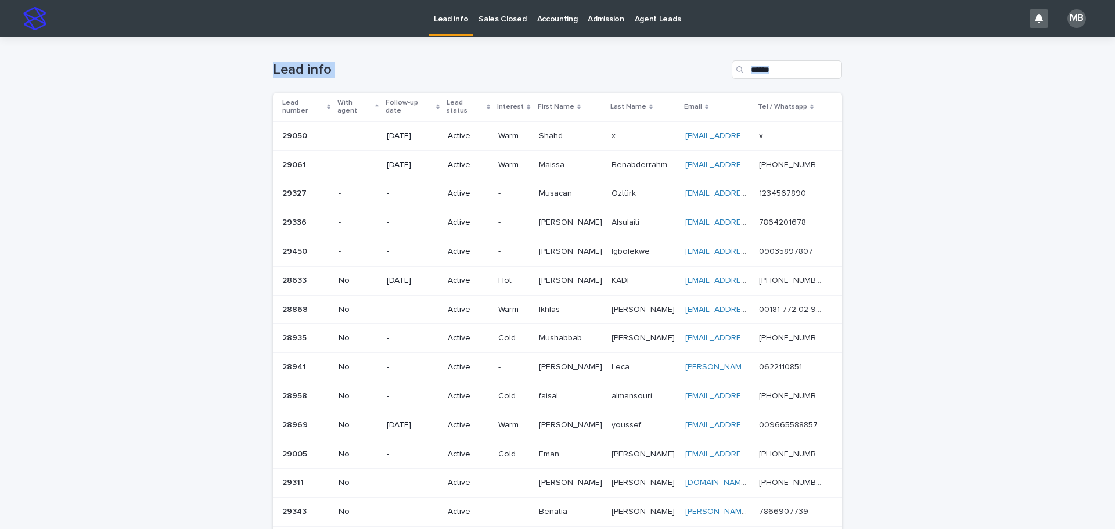
click at [237, 70] on div "Loading... Saving… Loading... Saving… Lead info Lead number With agent Follow-u…" at bounding box center [557, 389] width 1115 height 704
click at [96, 255] on div "Loading... Saving… Loading... Saving… Lead info Lead number With agent Follow-u…" at bounding box center [557, 389] width 1115 height 704
